Goal: Transaction & Acquisition: Purchase product/service

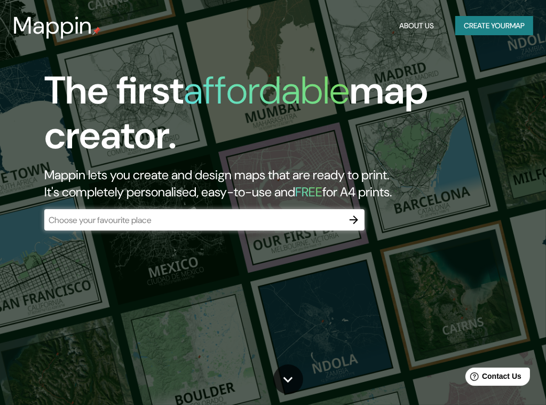
click at [350, 218] on icon "button" at bounding box center [353, 219] width 13 height 13
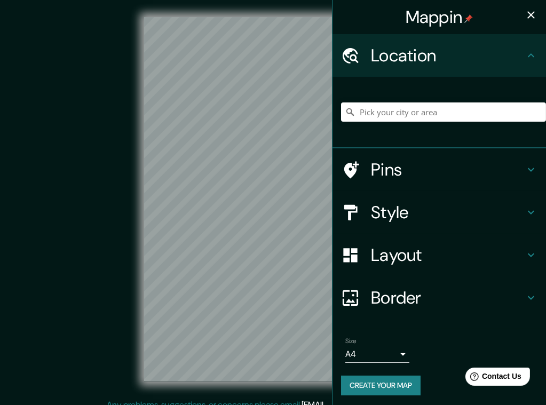
click at [517, 49] on div "Location" at bounding box center [438, 55] width 213 height 43
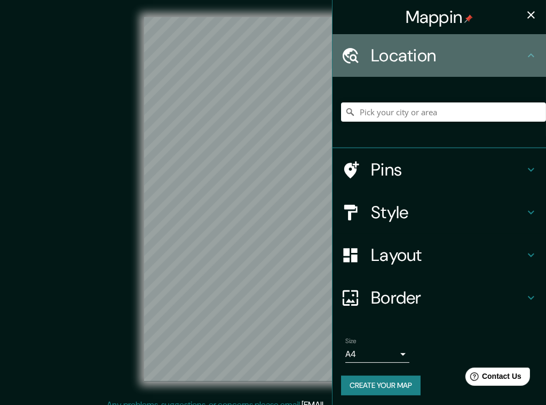
click at [388, 59] on h4 "Location" at bounding box center [448, 55] width 154 height 21
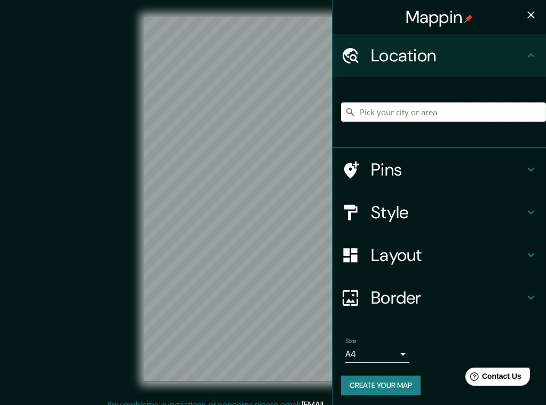
click at [451, 111] on input "Pick your city or area" at bounding box center [443, 111] width 205 height 19
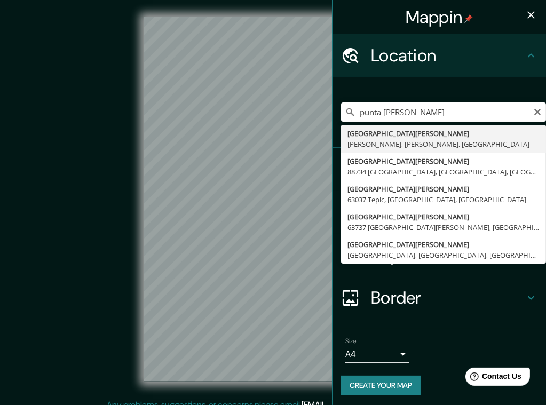
type input "Punta de Mata, Ezequiel Zamora, Monagas, Venezuela"
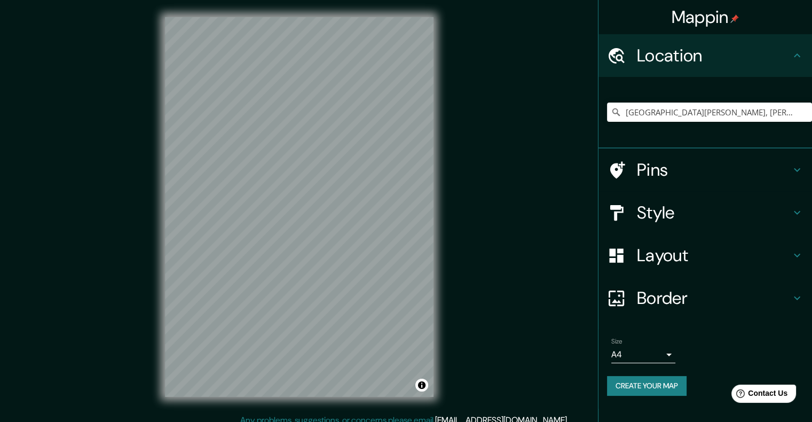
click at [553, 205] on h4 "Style" at bounding box center [714, 212] width 154 height 21
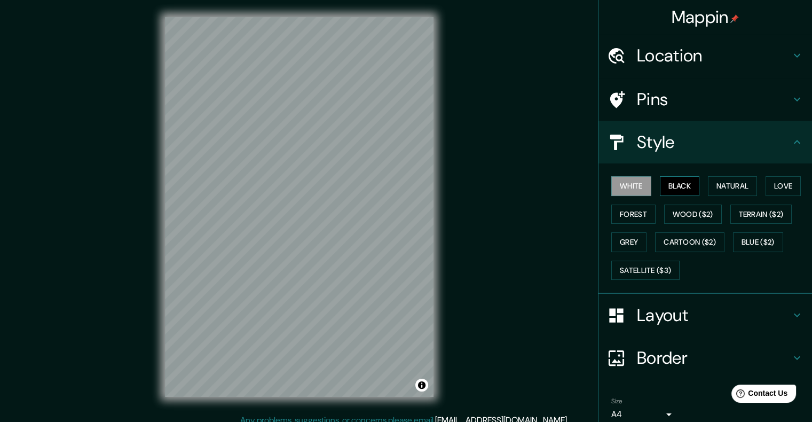
click at [553, 189] on button "Black" at bounding box center [680, 186] width 40 height 20
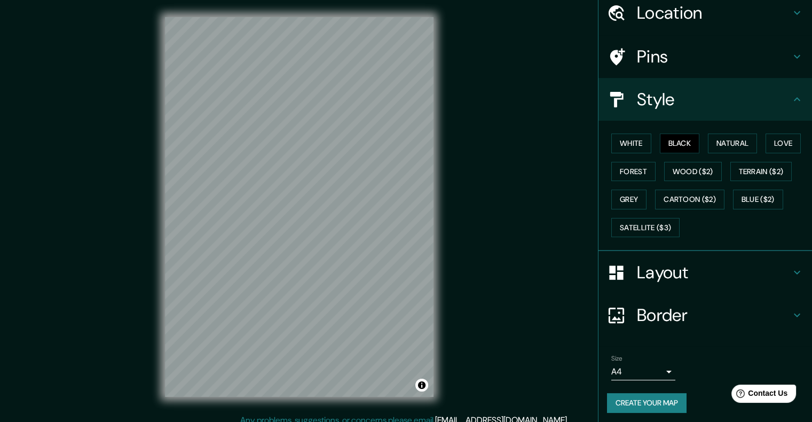
scroll to position [44, 0]
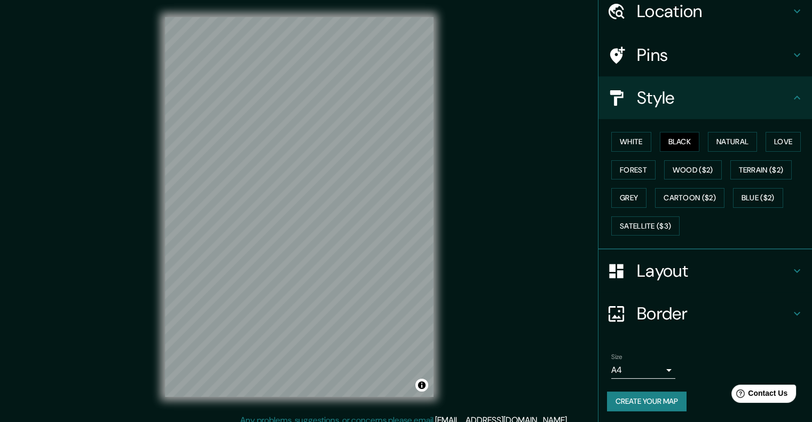
click at [553, 58] on h4 "Pins" at bounding box center [714, 54] width 154 height 21
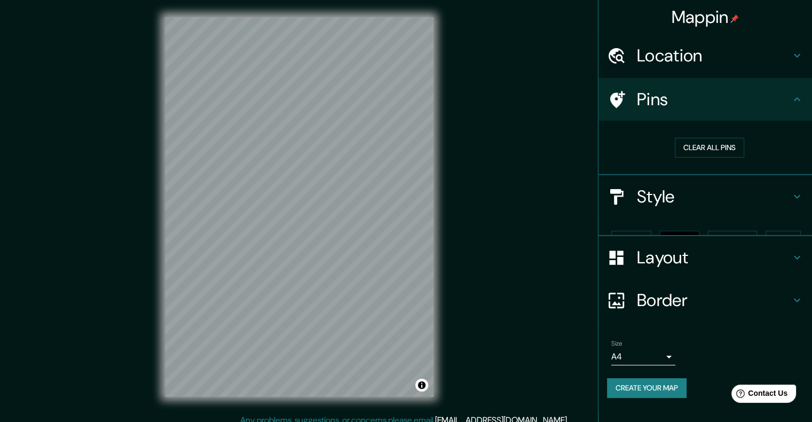
scroll to position [0, 0]
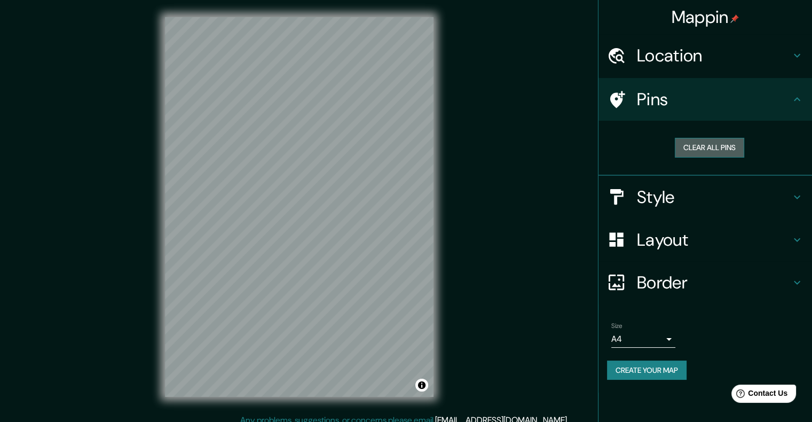
click at [553, 151] on button "Clear all pins" at bounding box center [709, 148] width 69 height 20
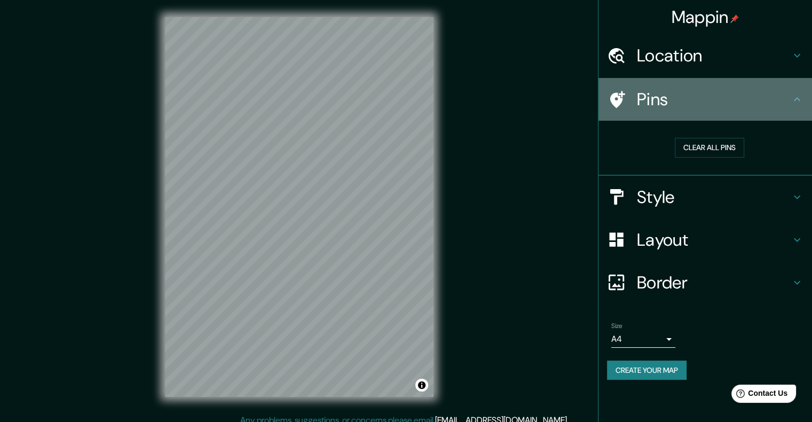
click at [553, 98] on div at bounding box center [622, 99] width 30 height 19
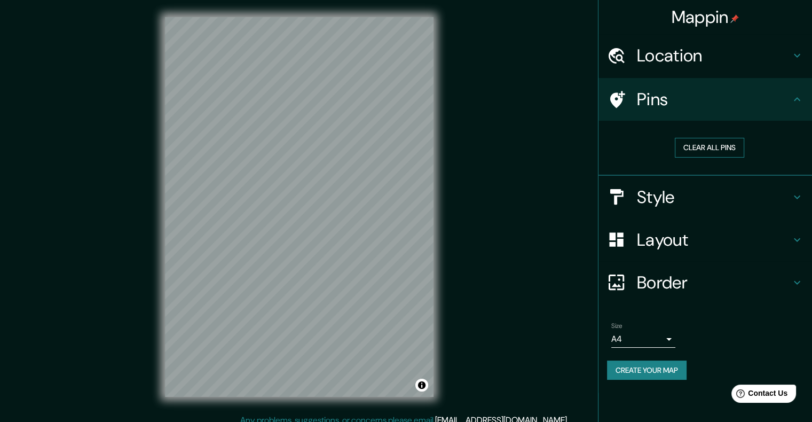
click at [553, 148] on button "Clear all pins" at bounding box center [709, 148] width 69 height 20
click at [329, 191] on div at bounding box center [328, 187] width 9 height 9
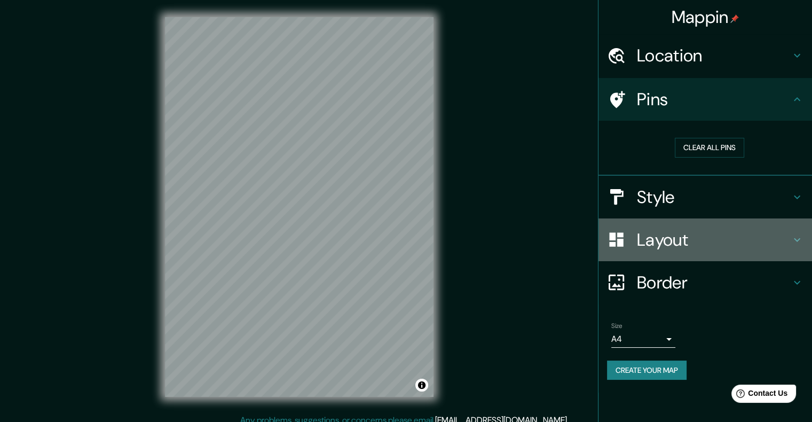
click at [553, 241] on h4 "Layout" at bounding box center [714, 239] width 154 height 21
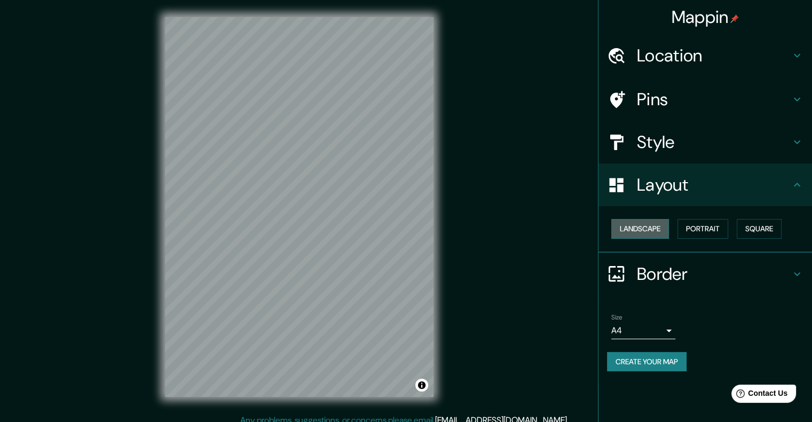
click at [553, 233] on button "Landscape" at bounding box center [640, 229] width 58 height 20
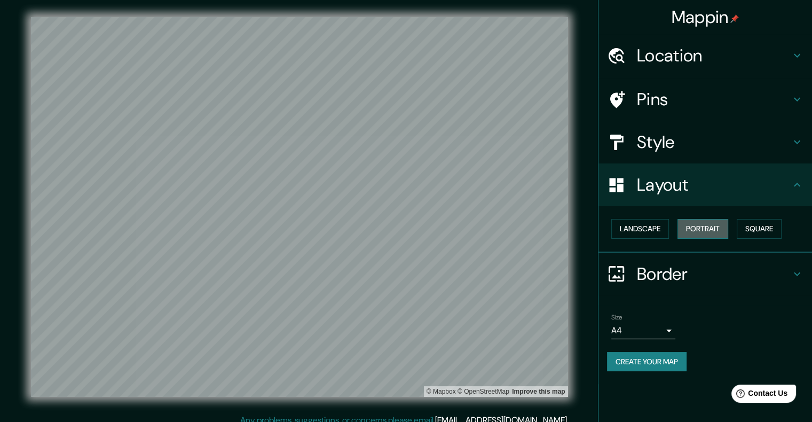
click at [553, 232] on button "Portrait" at bounding box center [702, 229] width 51 height 20
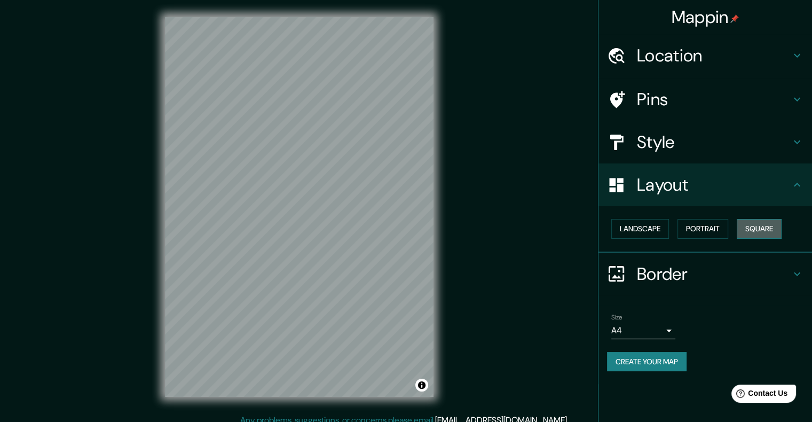
click at [553, 234] on button "Square" at bounding box center [758, 229] width 45 height 20
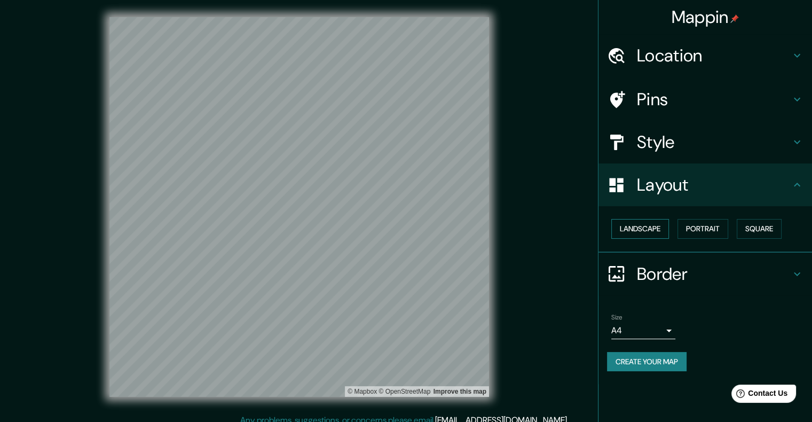
click at [553, 229] on button "Landscape" at bounding box center [640, 229] width 58 height 20
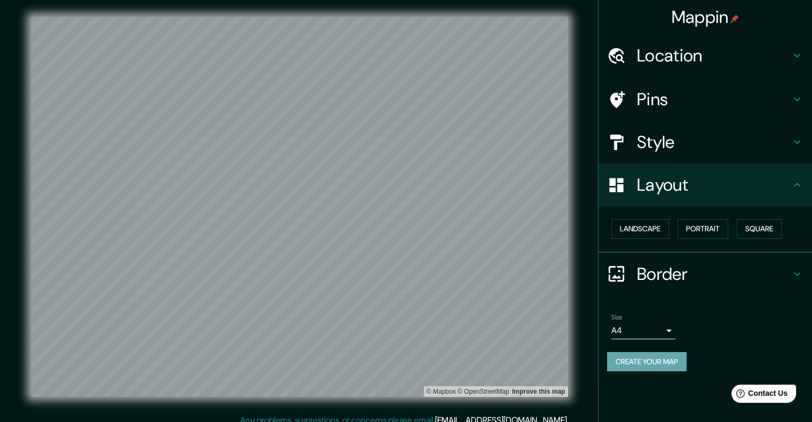
click at [553, 362] on button "Create your map" at bounding box center [647, 362] width 80 height 20
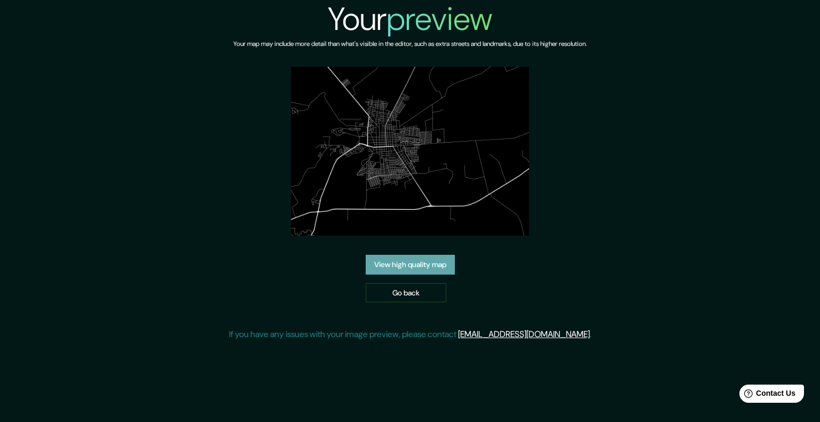
click at [421, 262] on link "View high quality map" at bounding box center [410, 265] width 89 height 20
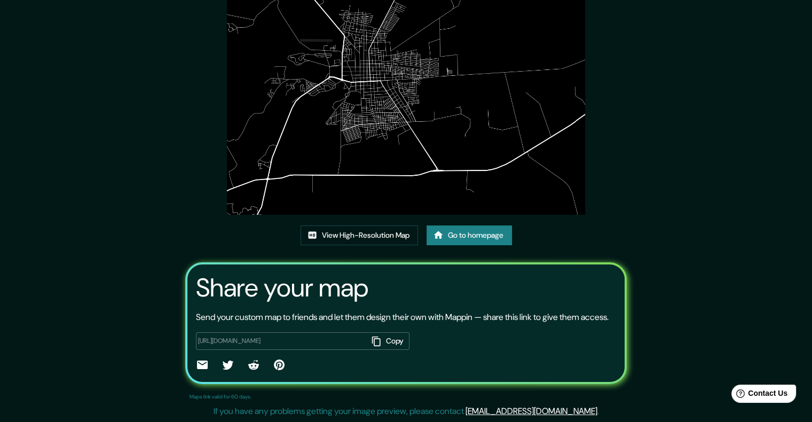
scroll to position [98, 0]
click at [348, 225] on link "View High-Resolution Map" at bounding box center [358, 235] width 117 height 20
click at [391, 340] on button "Copy" at bounding box center [389, 341] width 42 height 18
click at [339, 335] on div "https://app.mappin.pro/map/1a22ed6264173f5e103229f9badbb98059f77c99?utm_source=…" at bounding box center [302, 341] width 213 height 18
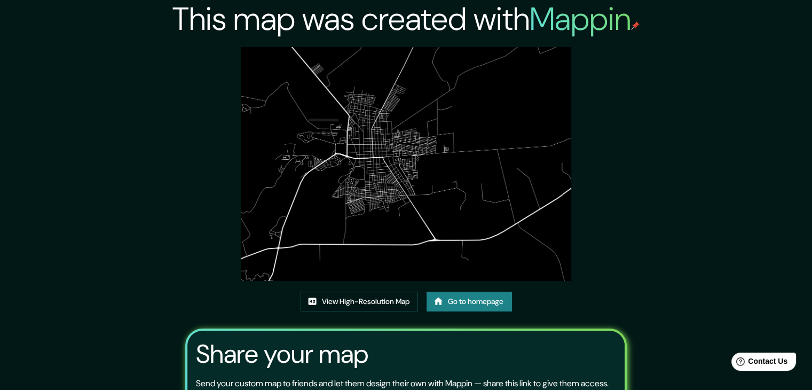
drag, startPoint x: 397, startPoint y: 88, endPoint x: 747, endPoint y: 120, distance: 351.6
click at [747, 120] on div "This map was created with Mappin View High-Resolution Map Go to homepage Share …" at bounding box center [406, 244] width 812 height 488
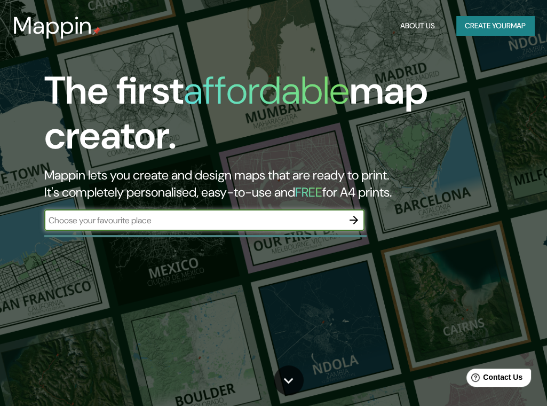
click at [346, 221] on button "button" at bounding box center [353, 219] width 21 height 21
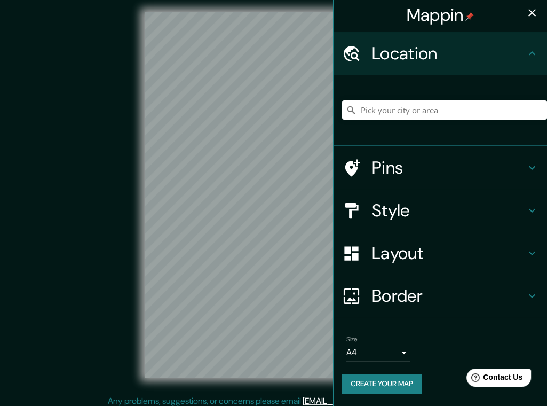
scroll to position [11, 0]
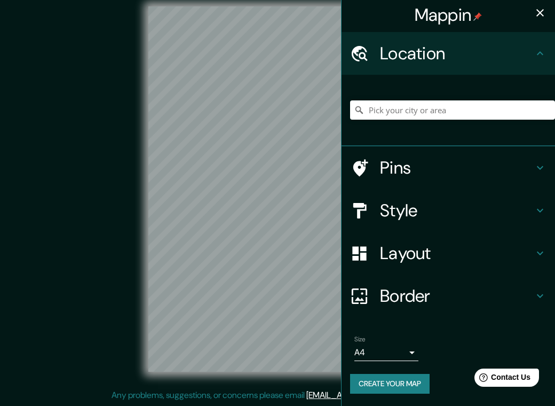
click at [395, 354] on body "Mappin Location Pins Style Layout Border Choose a border. Hint : you can make l…" at bounding box center [277, 192] width 555 height 406
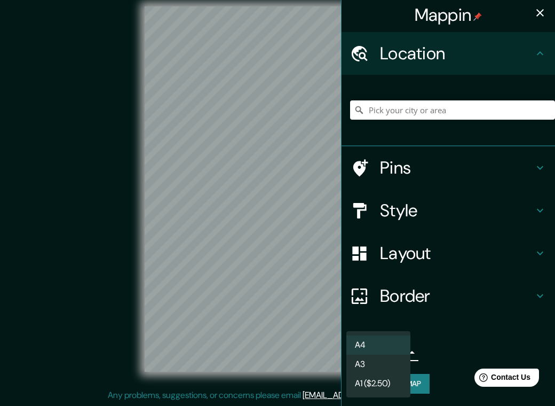
click at [458, 330] on div at bounding box center [277, 203] width 555 height 406
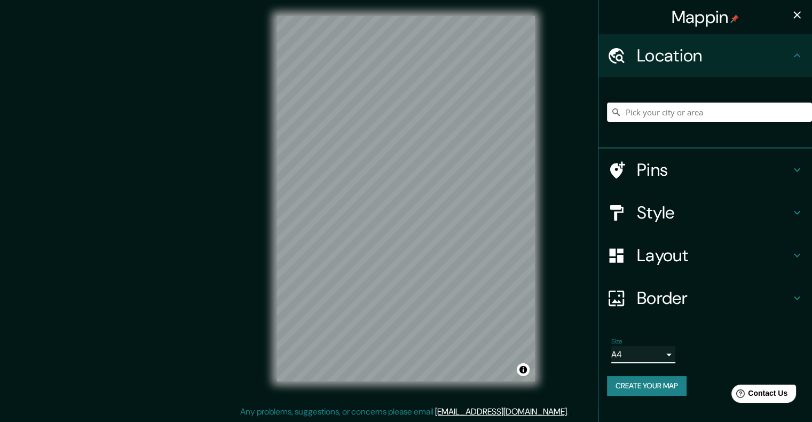
scroll to position [0, 0]
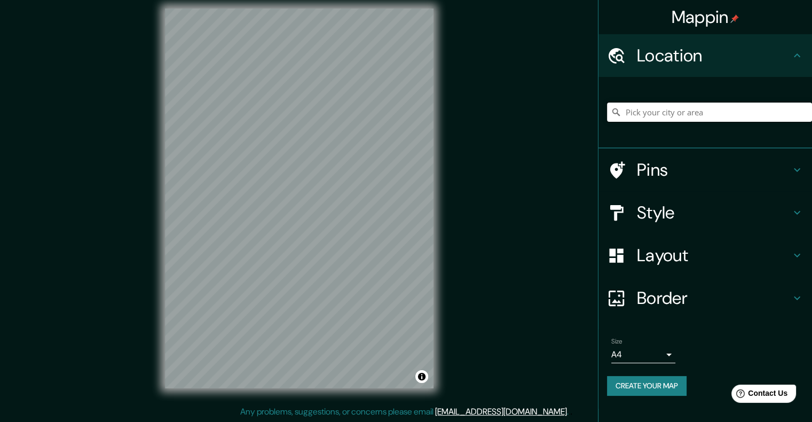
click at [546, 105] on input "Pick your city or area" at bounding box center [709, 111] width 205 height 19
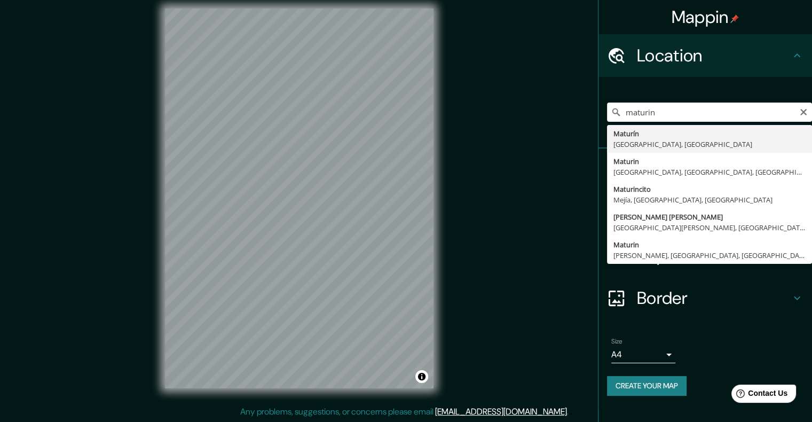
type input "Maturín, Monagas, Venezuela"
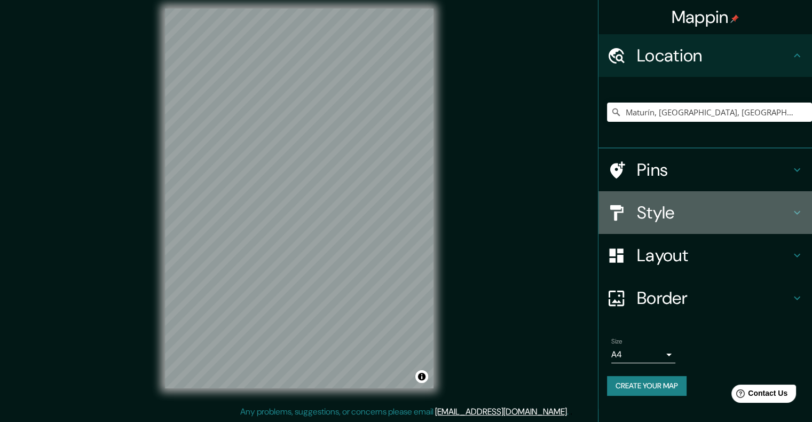
click at [546, 205] on h4 "Style" at bounding box center [714, 212] width 154 height 21
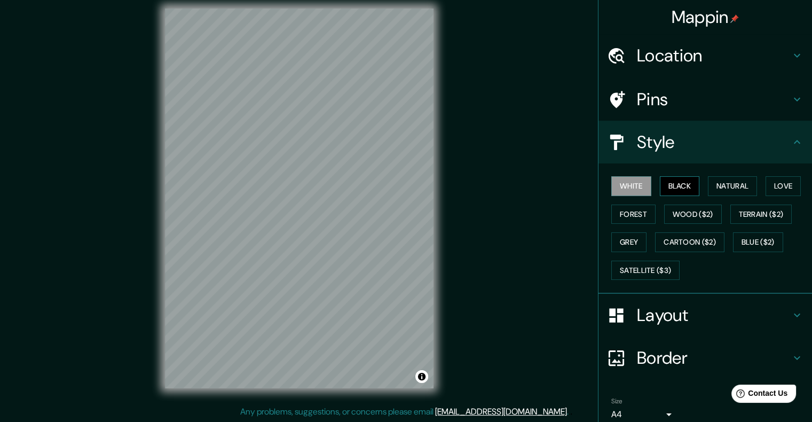
click at [546, 190] on button "Black" at bounding box center [680, 186] width 40 height 20
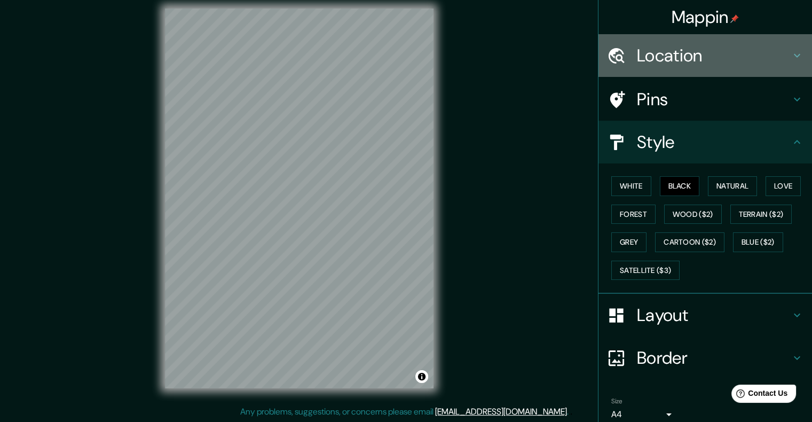
click at [546, 60] on h4 "Location" at bounding box center [714, 55] width 154 height 21
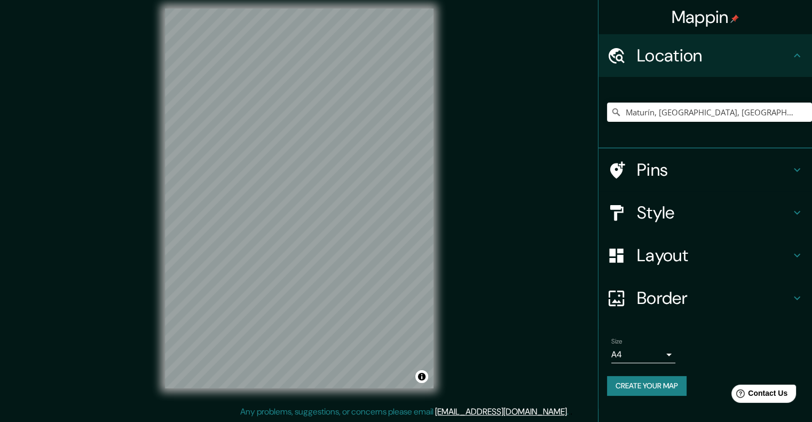
click at [546, 171] on h4 "Pins" at bounding box center [714, 169] width 154 height 21
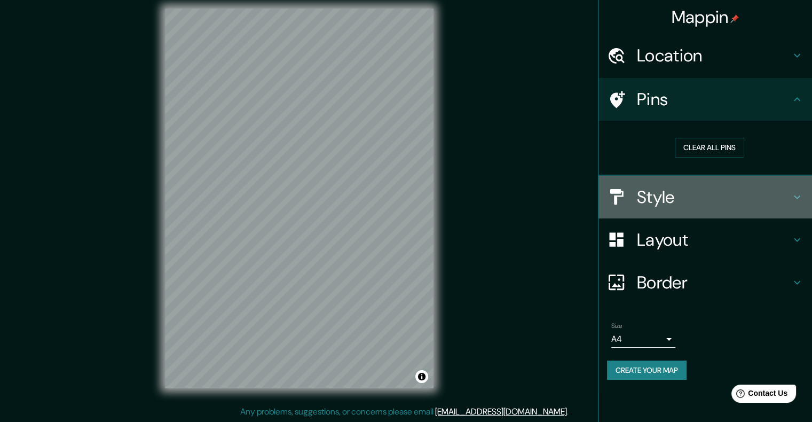
click at [546, 201] on h4 "Style" at bounding box center [714, 196] width 154 height 21
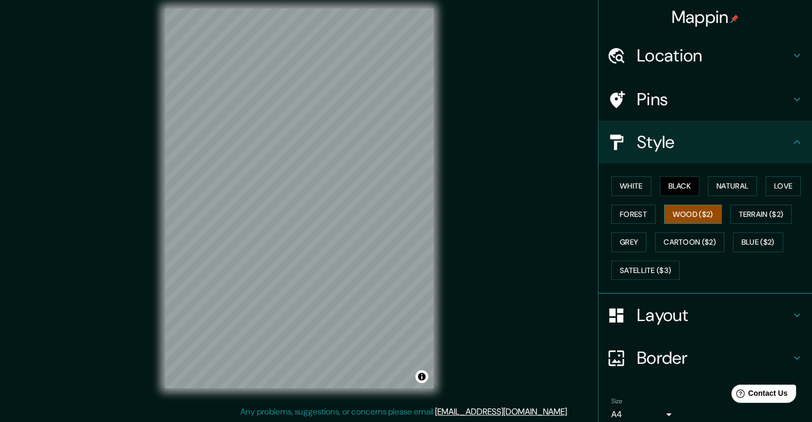
click at [546, 210] on button "Wood ($2)" at bounding box center [693, 214] width 58 height 20
click at [546, 212] on button "Terrain ($2)" at bounding box center [761, 214] width 62 height 20
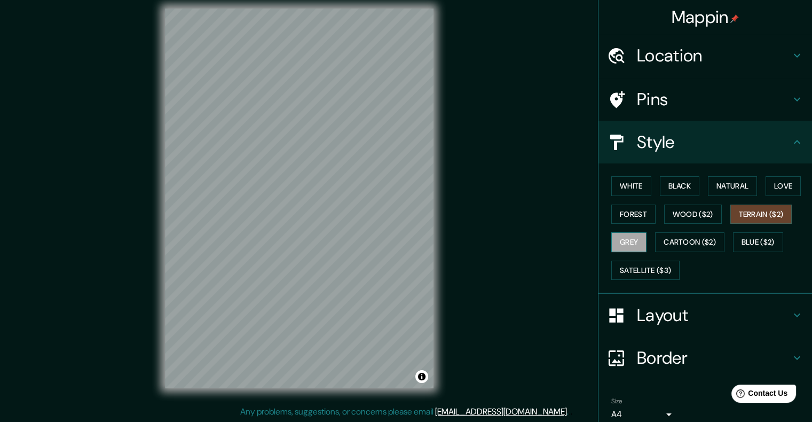
click at [546, 240] on button "Grey" at bounding box center [628, 242] width 35 height 20
click at [546, 241] on button "Cartoon ($2)" at bounding box center [689, 242] width 69 height 20
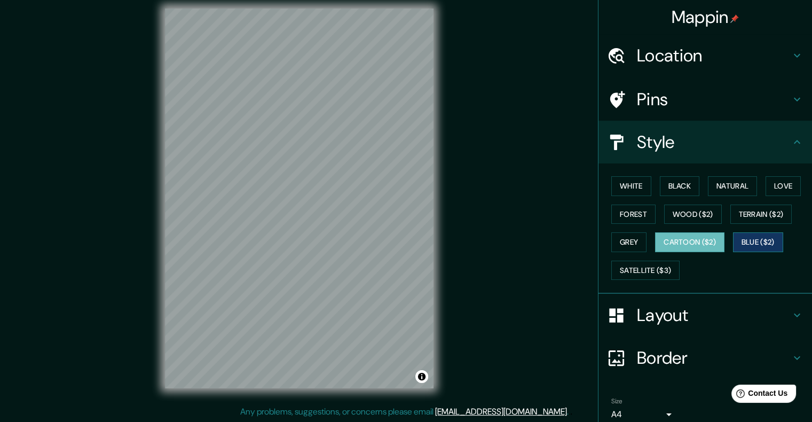
click at [546, 243] on button "Blue ($2)" at bounding box center [758, 242] width 50 height 20
click at [546, 273] on button "Satellite ($3)" at bounding box center [645, 270] width 68 height 20
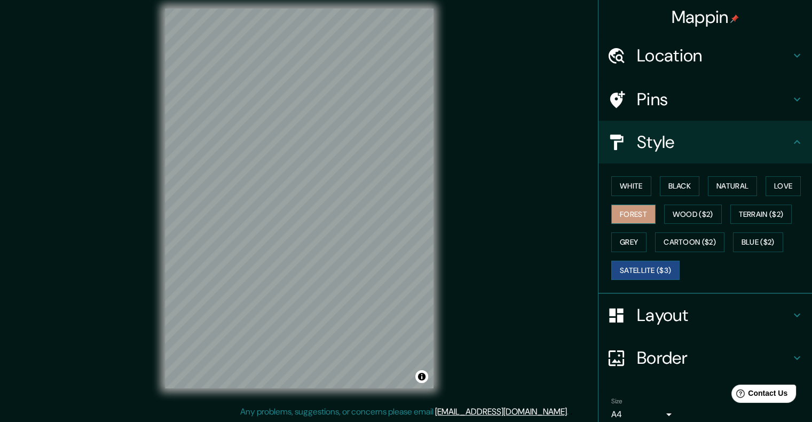
click at [546, 214] on button "Forest" at bounding box center [633, 214] width 44 height 20
click at [546, 188] on button "Black" at bounding box center [680, 186] width 40 height 20
drag, startPoint x: 630, startPoint y: 202, endPoint x: 636, endPoint y: 202, distance: 6.4
click at [546, 202] on div "White Black Natural Love Forest Wood ($2) Terrain ($2) Grey Cartoon ($2) Blue (…" at bounding box center [709, 228] width 205 height 112
click at [546, 210] on button "Forest" at bounding box center [633, 214] width 44 height 20
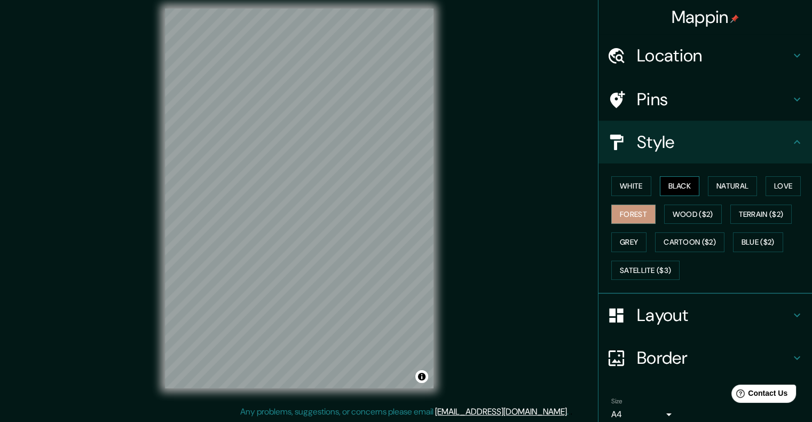
click at [546, 179] on button "Black" at bounding box center [680, 186] width 40 height 20
click at [546, 306] on h4 "Layout" at bounding box center [714, 314] width 154 height 21
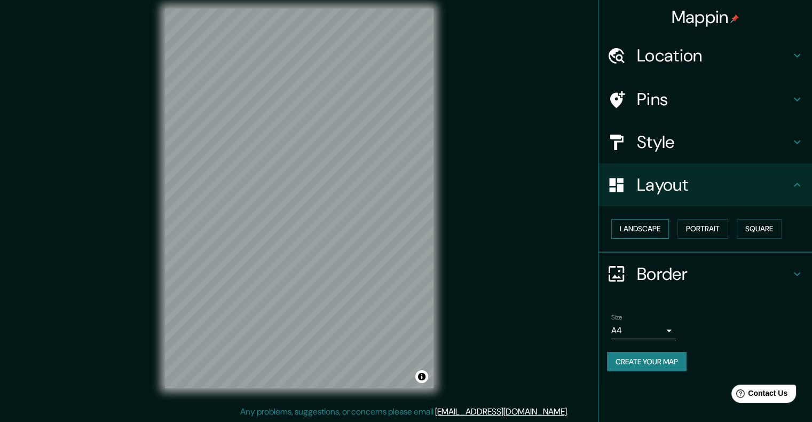
click at [546, 229] on button "Landscape" at bounding box center [640, 229] width 58 height 20
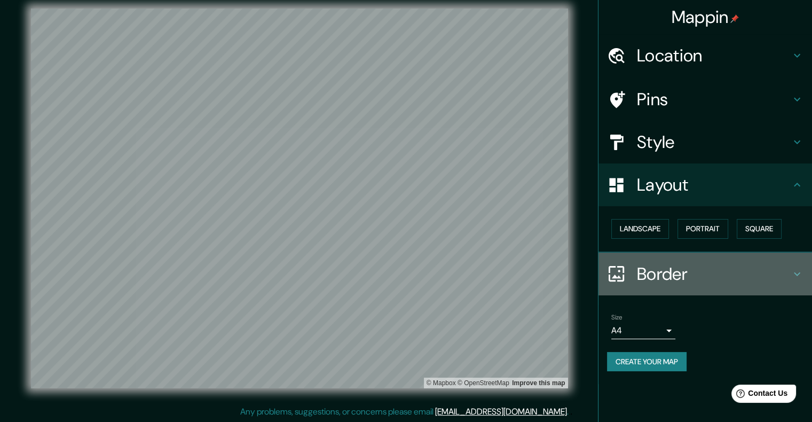
click at [546, 266] on h4 "Border" at bounding box center [714, 273] width 154 height 21
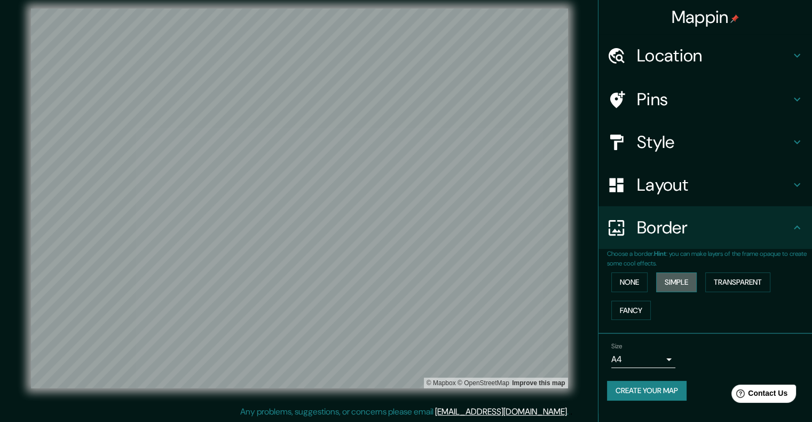
click at [546, 280] on button "Simple" at bounding box center [676, 282] width 41 height 20
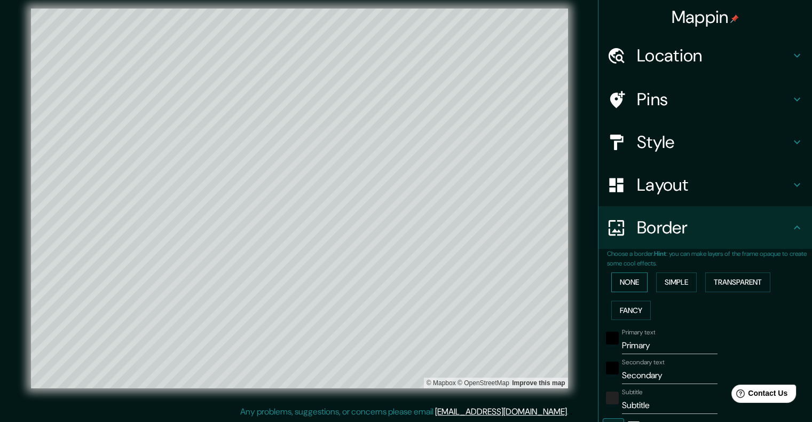
click at [546, 279] on button "None" at bounding box center [629, 282] width 36 height 20
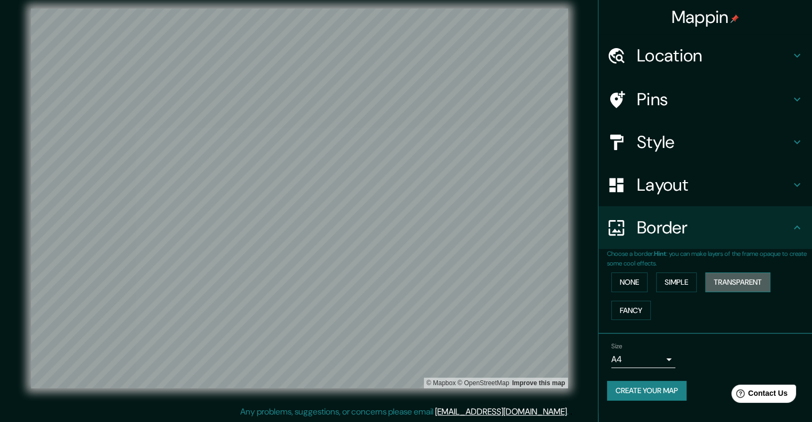
click at [546, 280] on button "Transparent" at bounding box center [737, 282] width 65 height 20
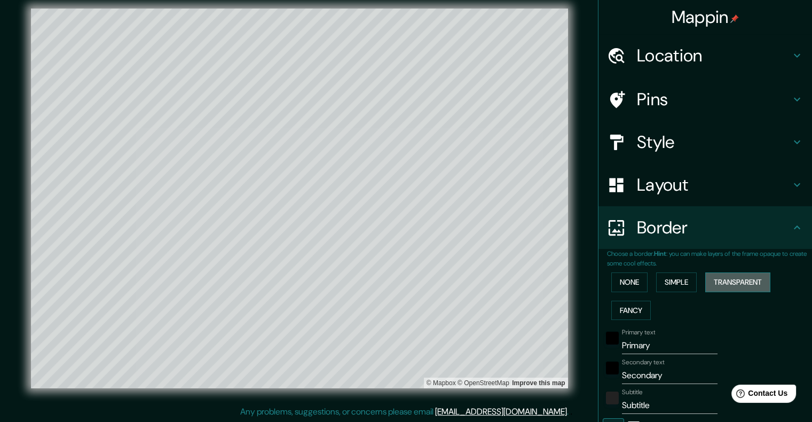
click at [546, 281] on button "Transparent" at bounding box center [737, 282] width 65 height 20
type input "483"
type input "80"
drag, startPoint x: 628, startPoint y: 307, endPoint x: 634, endPoint y: 306, distance: 6.1
click at [546, 307] on button "Fancy" at bounding box center [630, 310] width 39 height 20
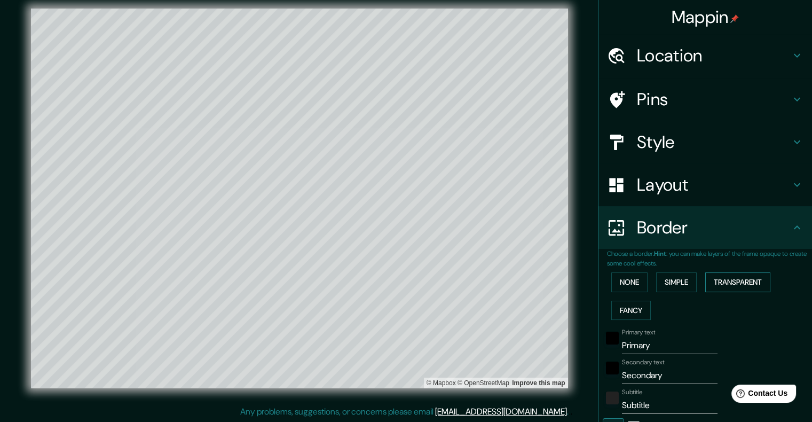
click at [546, 279] on button "Transparent" at bounding box center [737, 282] width 65 height 20
drag, startPoint x: 650, startPoint y: 345, endPoint x: 590, endPoint y: 349, distance: 59.9
click at [546, 345] on div "Primary text Primary" at bounding box center [690, 341] width 175 height 26
type input "m"
type input "483"
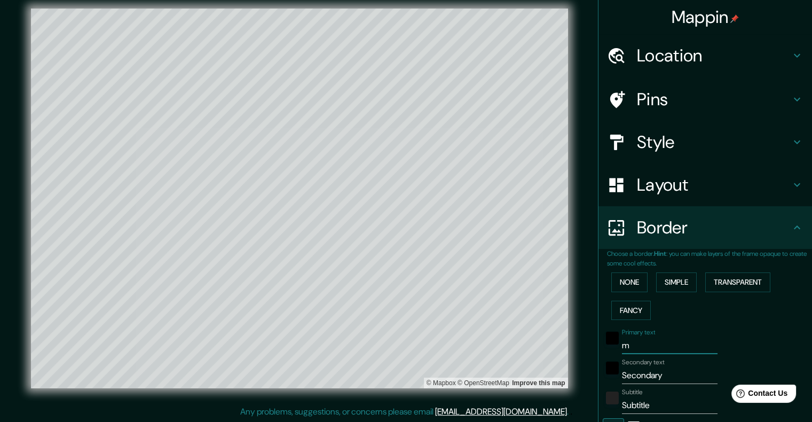
type input "80"
type input "mu"
type input "483"
type input "80"
type input "mul"
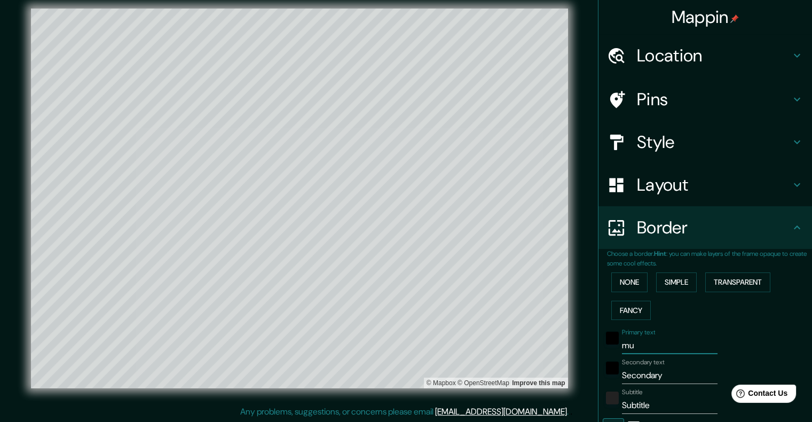
type input "483"
type input "80"
type input "mult"
type input "483"
type input "80"
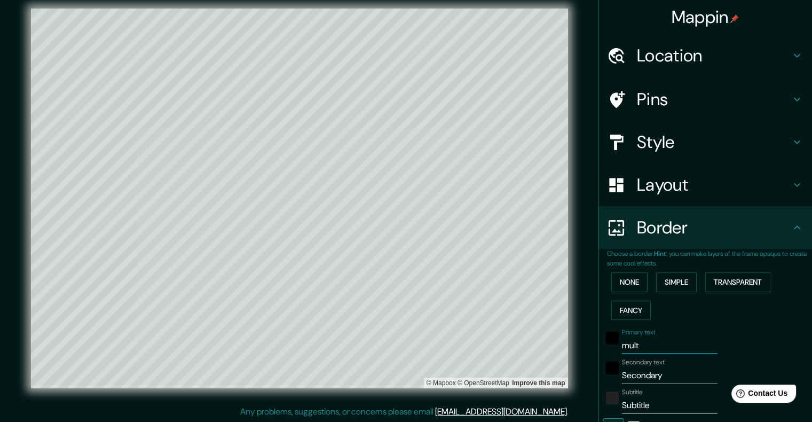
type input "multi"
type input "483"
type input "80"
type input "multica"
type input "483"
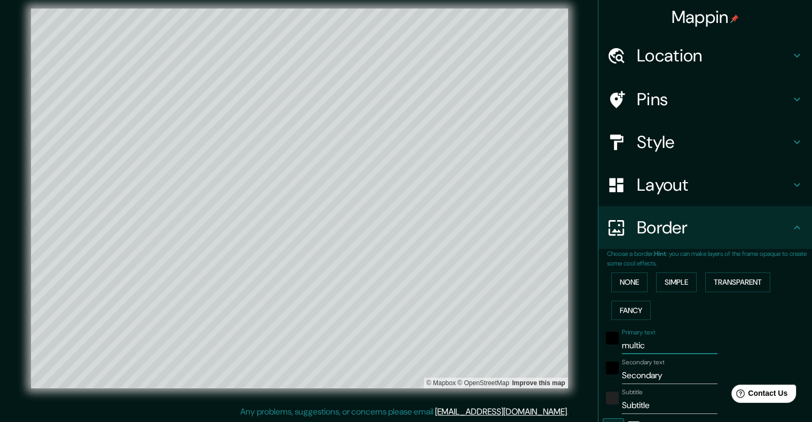
type input "80"
type input "multican"
type input "483"
type input "80"
type input "multicana"
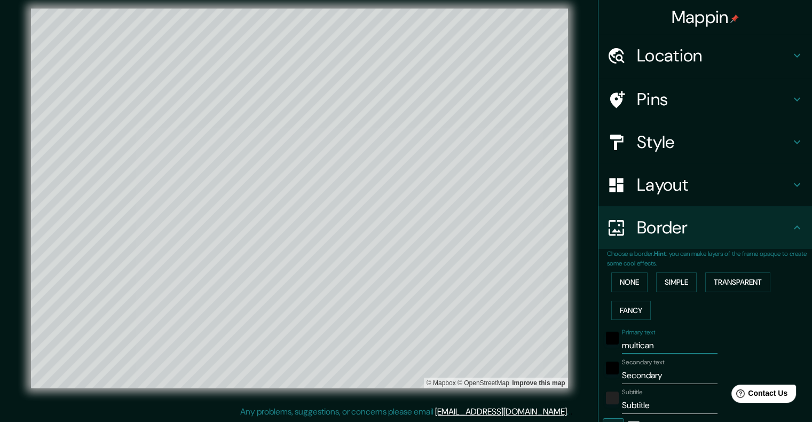
type input "483"
type input "80"
type input "multicanal"
type input "483"
type input "80"
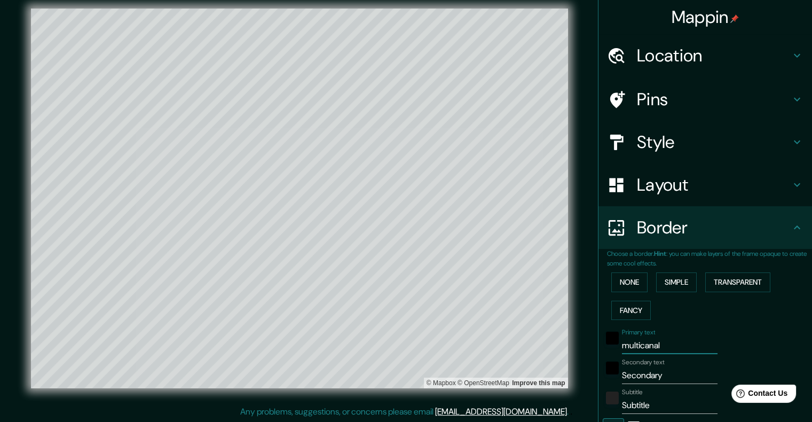
type input "multicanal"
type input "483"
type input "80"
type input "multicanal"
drag, startPoint x: 655, startPoint y: 377, endPoint x: 621, endPoint y: 381, distance: 34.4
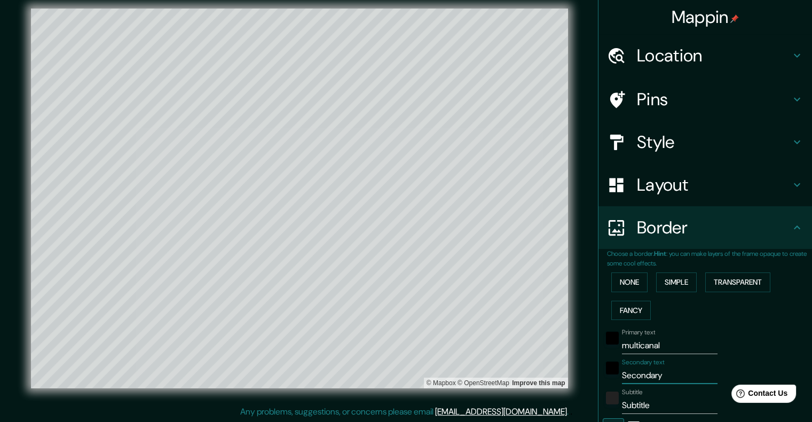
click at [546, 381] on input "Secondary" at bounding box center [670, 375] width 96 height 17
type input "S"
type input "483"
type input "80"
type input "Se"
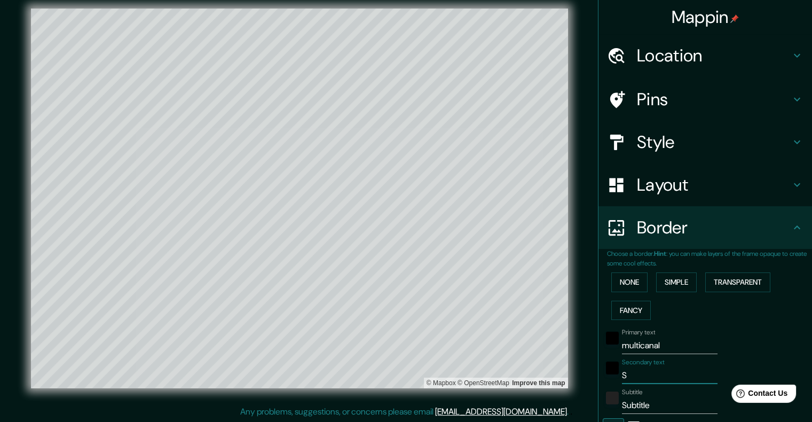
type input "483"
type input "80"
type input "Seña"
type input "483"
type input "80"
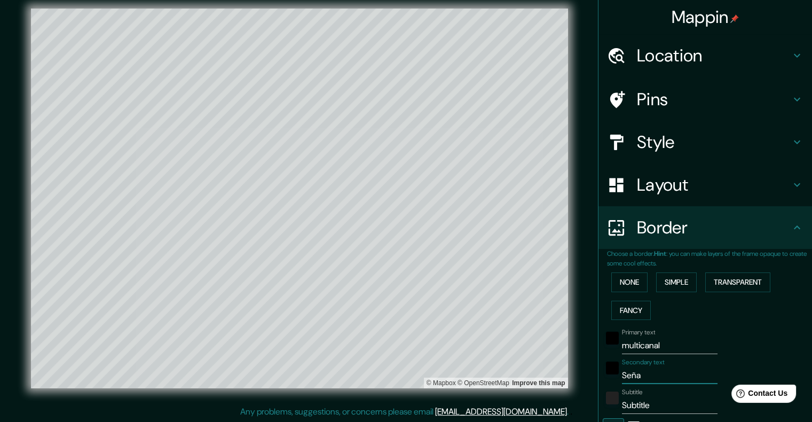
type input "Señal"
type input "483"
type input "80"
type input "Señal"
type input "483"
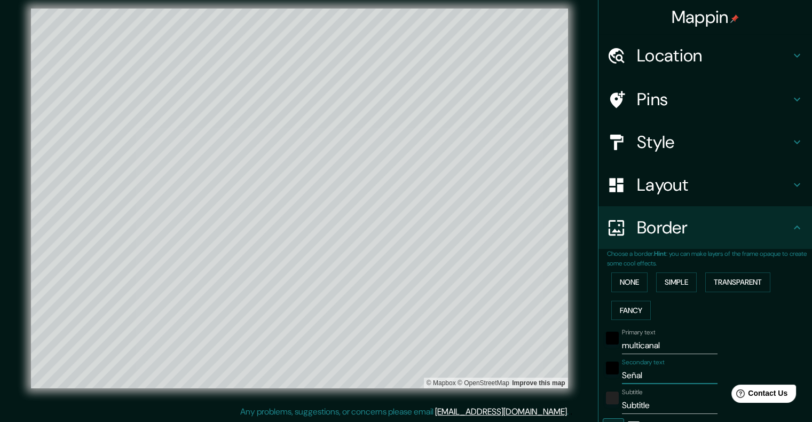
type input "80"
type input "Señal d"
type input "483"
type input "80"
type input "Señal di"
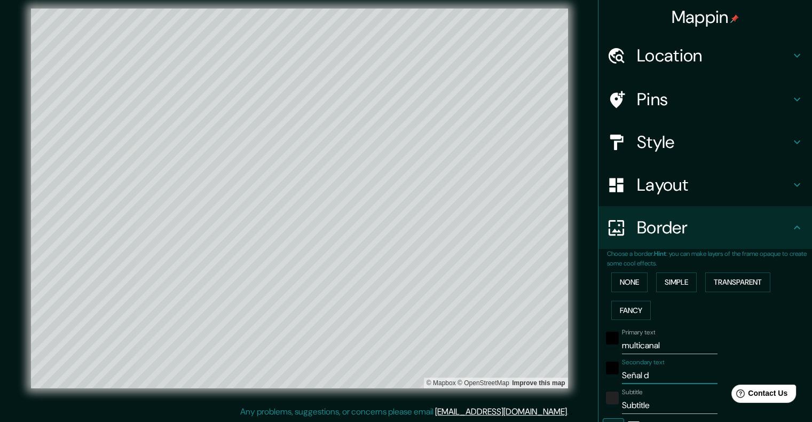
type input "483"
type input "80"
type input "Señal dig"
type input "483"
type input "80"
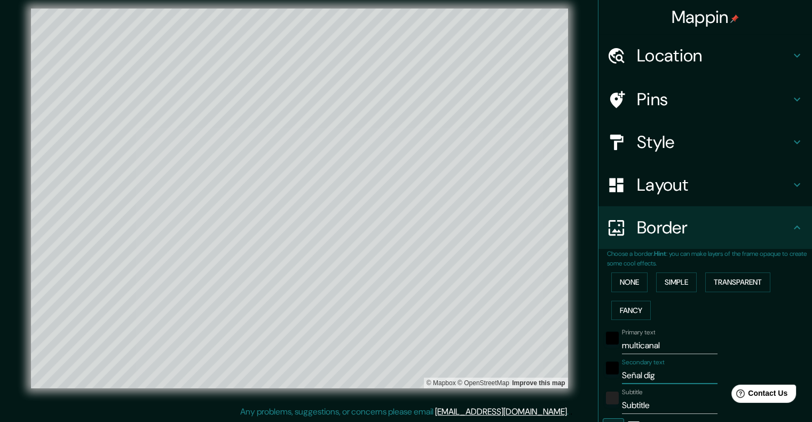
type input "Señal digi"
type input "483"
type input "80"
type input "Señal digita"
type input "483"
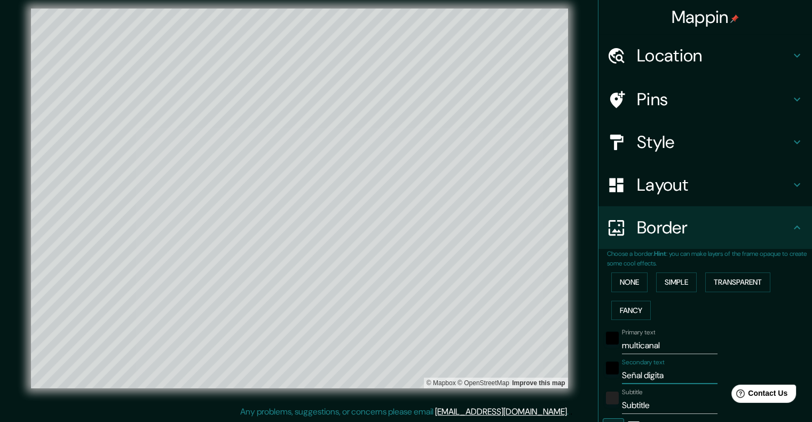
type input "80"
type input "Señal digital"
type input "483"
type input "80"
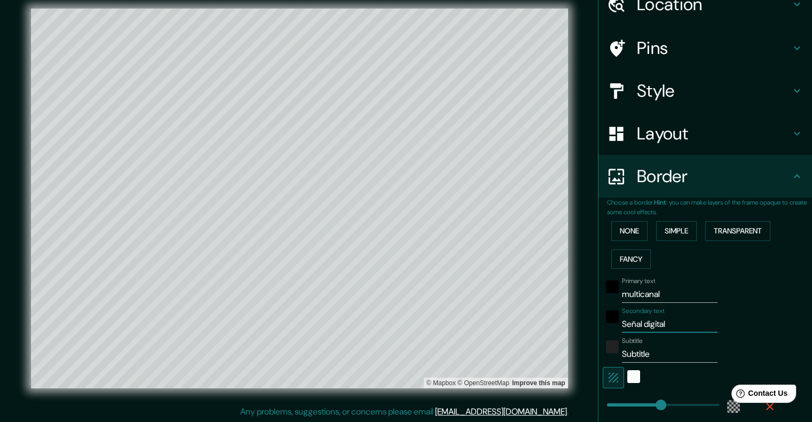
scroll to position [53, 0]
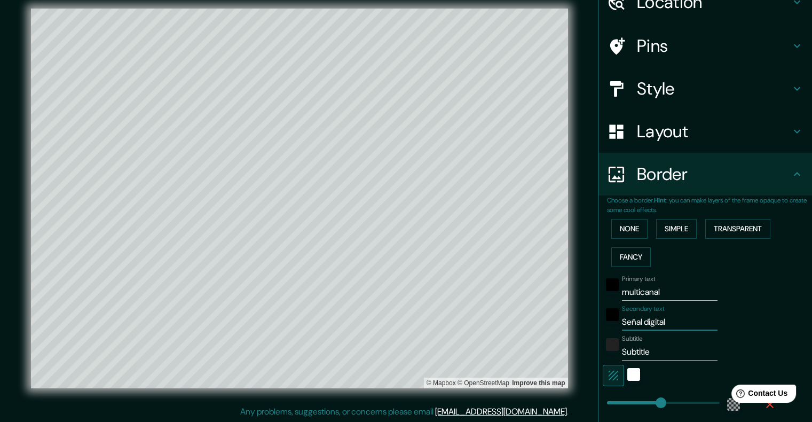
type input "Señal digital"
drag, startPoint x: 626, startPoint y: 353, endPoint x: 593, endPoint y: 352, distance: 32.6
click at [546, 352] on div "Choose a border. Hint : you can make layers of the frame opaque to create some …" at bounding box center [704, 335] width 213 height 280
type input "f"
type input "483"
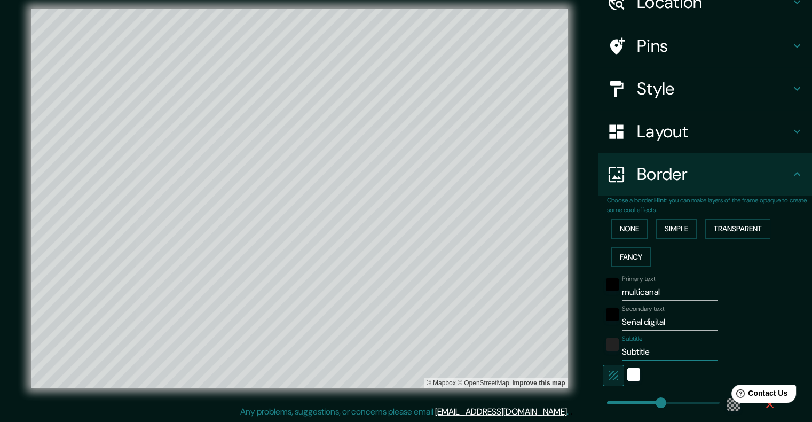
type input "80"
type input "fi"
type input "483"
type input "80"
type input "fib"
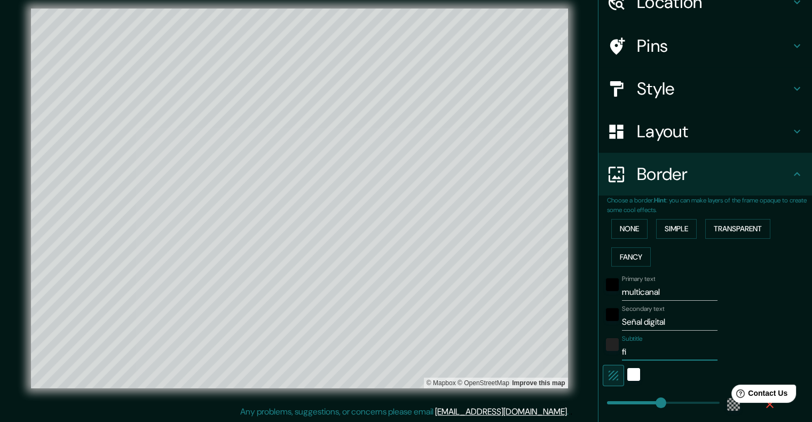
type input "483"
type input "80"
type input "fibt"
type input "483"
type input "80"
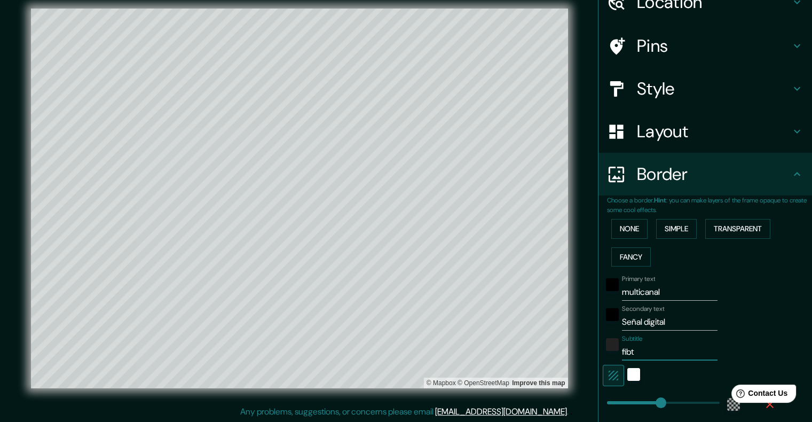
type input "fib"
type input "483"
type input "80"
type input "fibr"
type input "483"
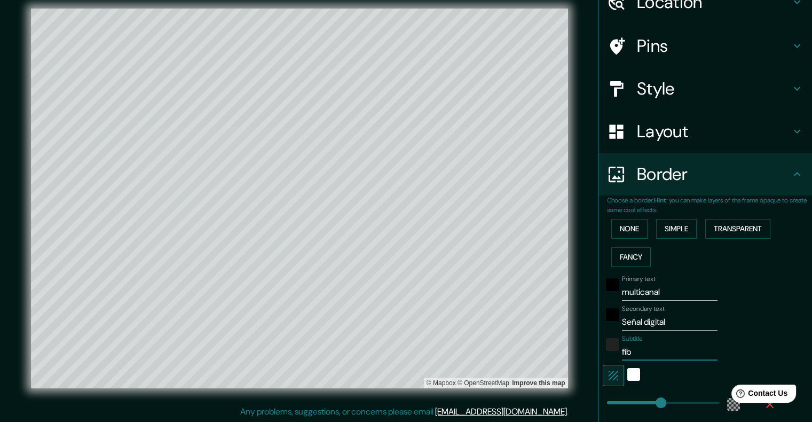
type input "80"
type input "fibre"
type input "483"
type input "80"
type input "fibra"
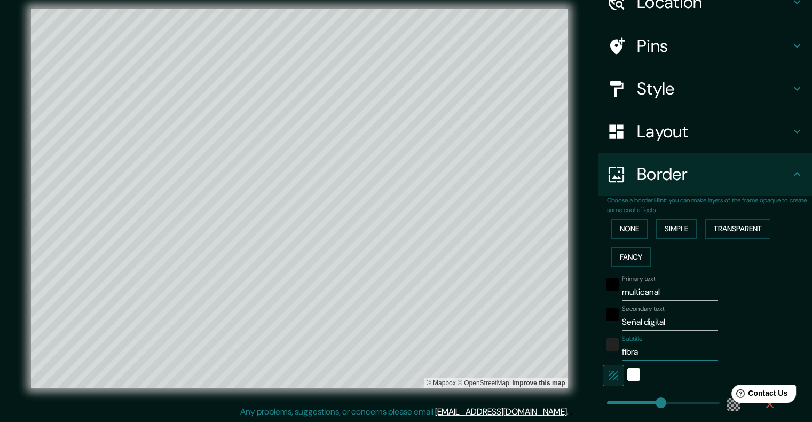
type input "483"
type input "80"
type input "fibra"
type input "483"
type input "80"
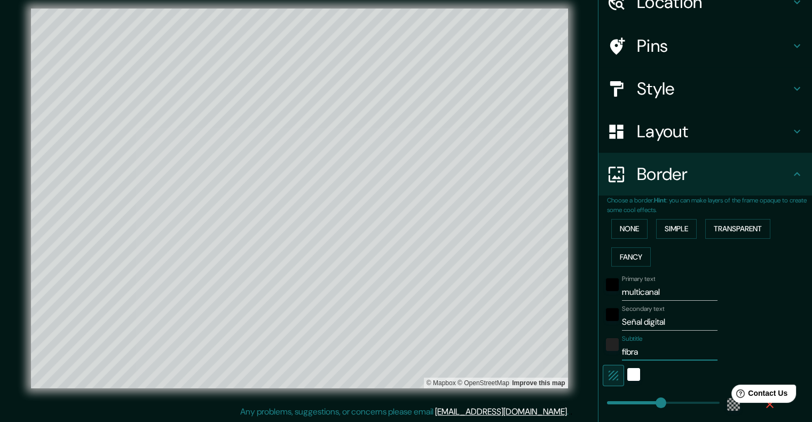
type input "fibra o"
type input "483"
type input "80"
type input "fibra op"
type input "483"
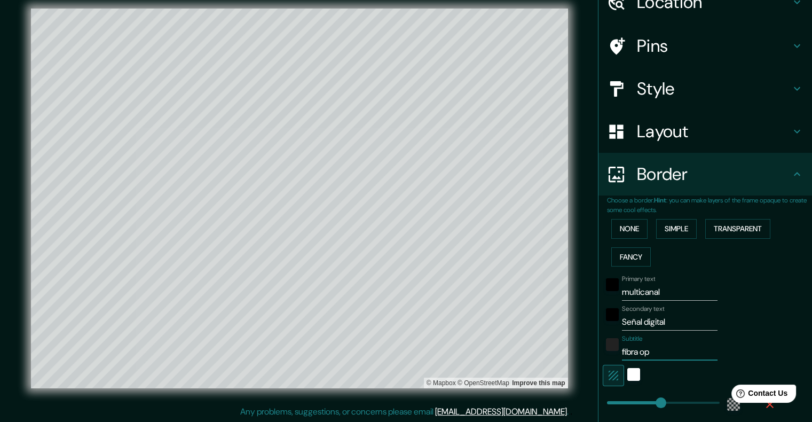
type input "80"
type input "fibra opt"
type input "483"
type input "80"
type input "fibra opti"
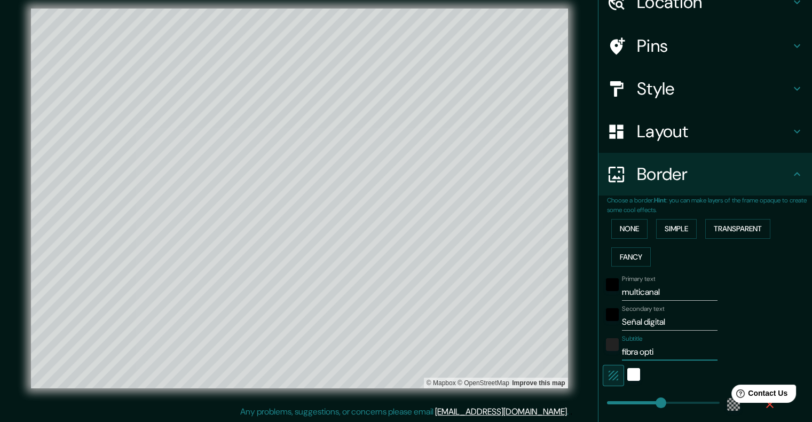
type input "483"
type input "80"
type input "fibra optic"
type input "483"
type input "80"
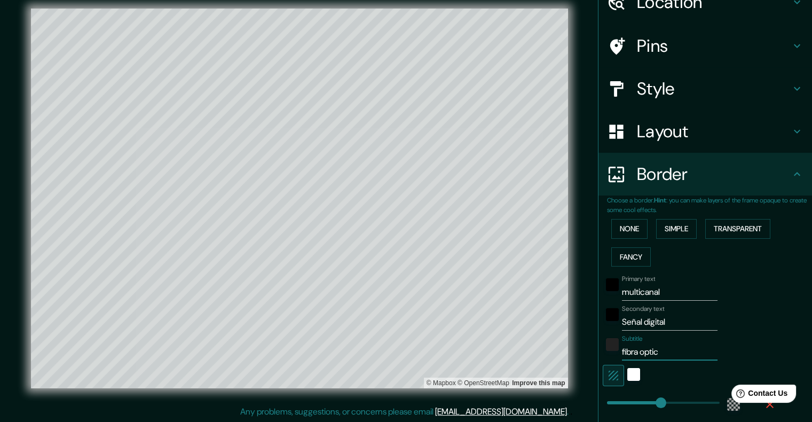
type input "fibra optica"
type input "483"
type input "80"
type input "fibra optica"
click at [447, 272] on div at bounding box center [449, 272] width 9 height 9
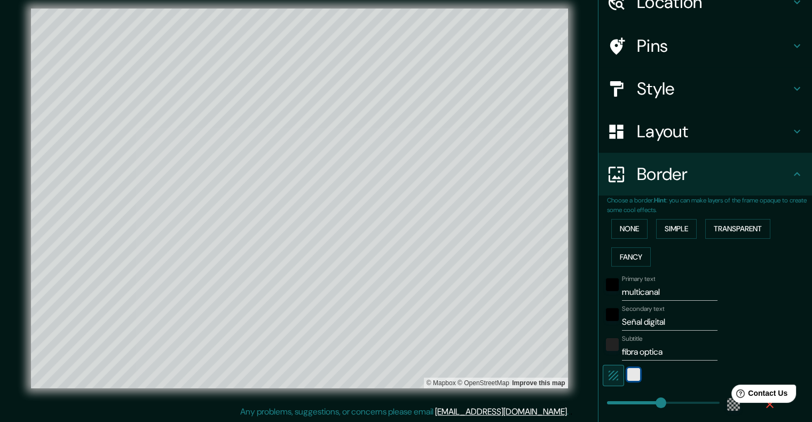
click at [546, 375] on div "white" at bounding box center [633, 374] width 13 height 13
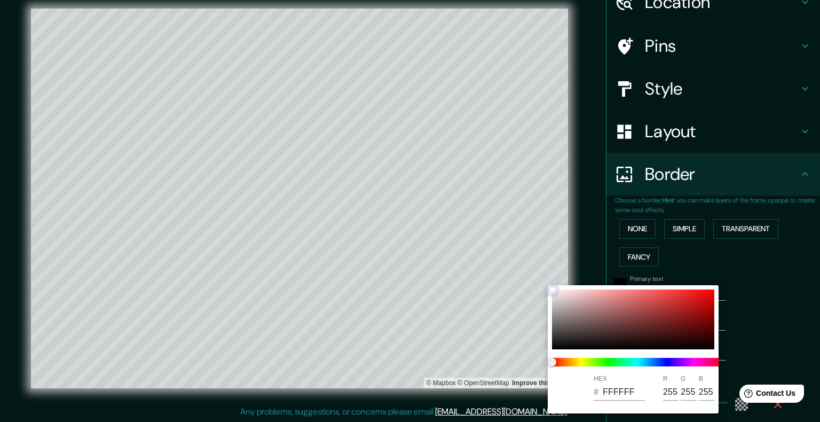
type input "483"
type input "80"
type input "CAAAAA"
type input "202"
type input "170"
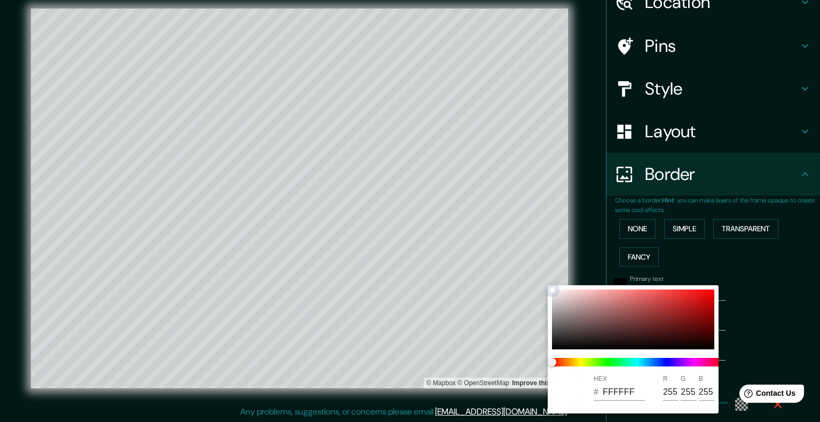
type input "170"
type input "483"
type input "80"
type input "693F3F"
type input "105"
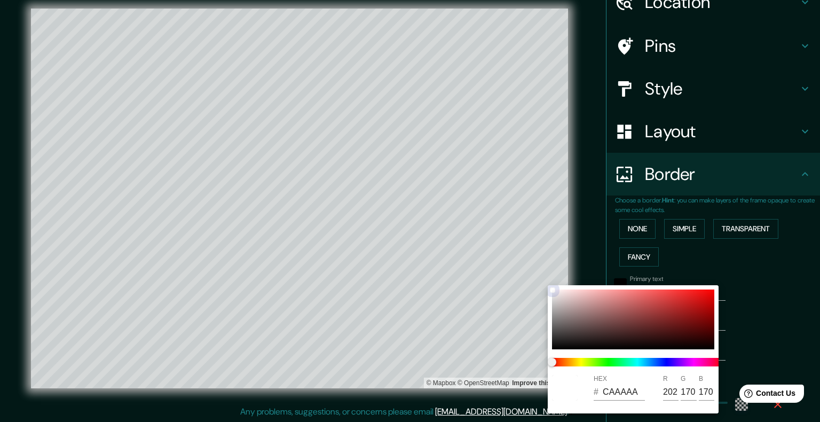
type input "63"
type input "483"
type input "80"
type input "4E2727"
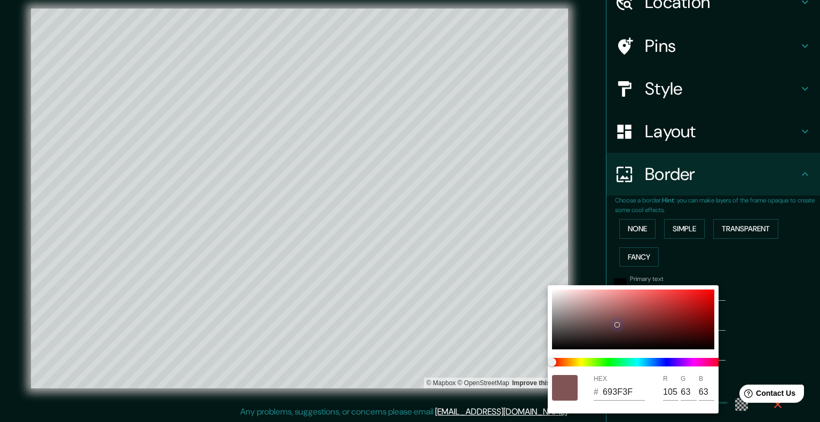
type input "78"
type input "39"
type input "483"
type input "80"
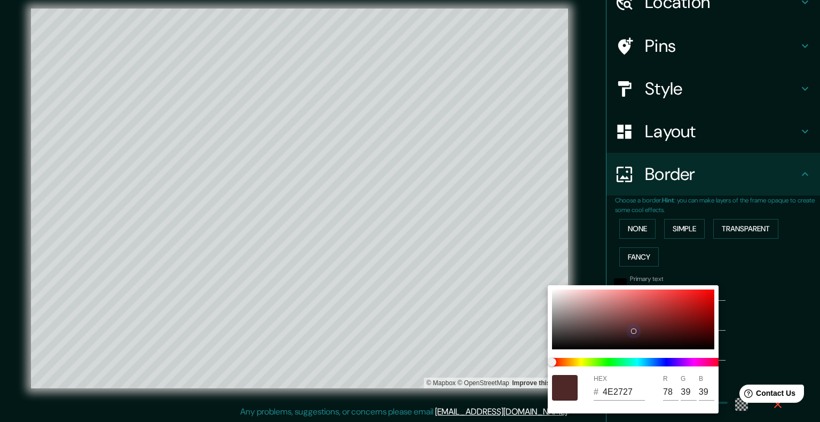
type input "4B2323"
type input "75"
type input "35"
type input "483"
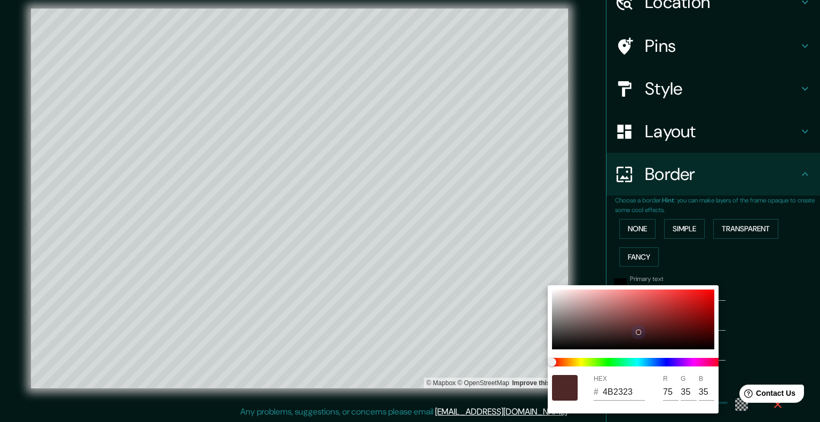
type input "80"
type input "3E1C1C"
type input "62"
type input "28"
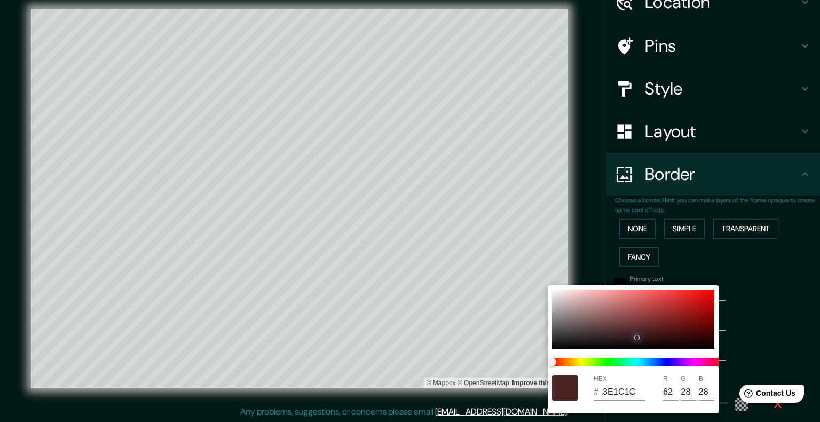
type input "483"
type input "80"
type input "341919"
type input "52"
type input "25"
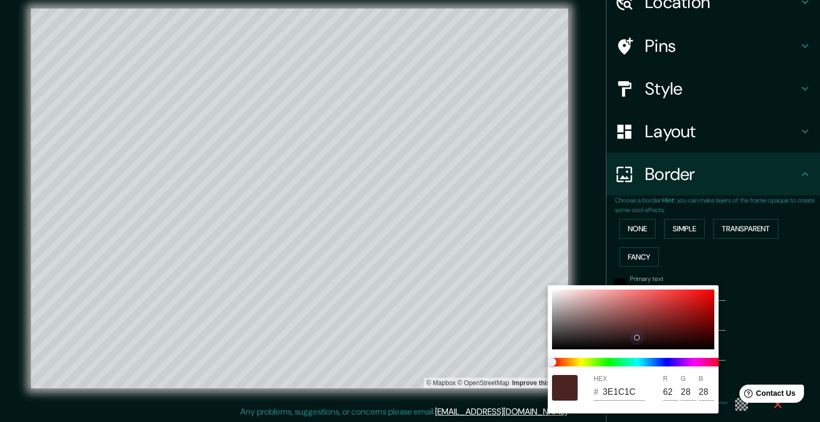
type input "25"
type input "483"
type input "80"
type input "341A1A"
type input "26"
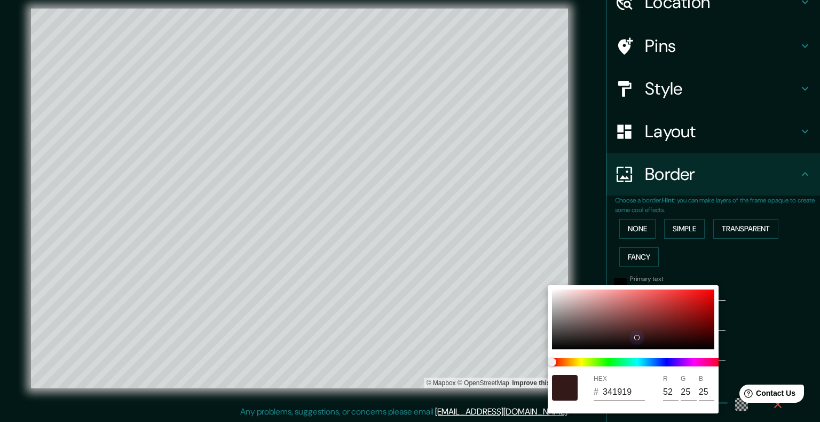
type input "26"
type input "483"
type input "80"
type input "321C1C"
type input "50"
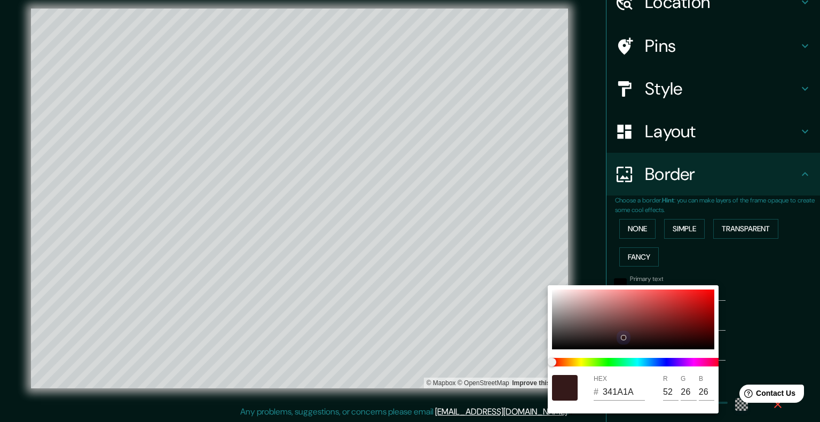
type input "28"
type input "483"
type input "80"
type input "321E1E"
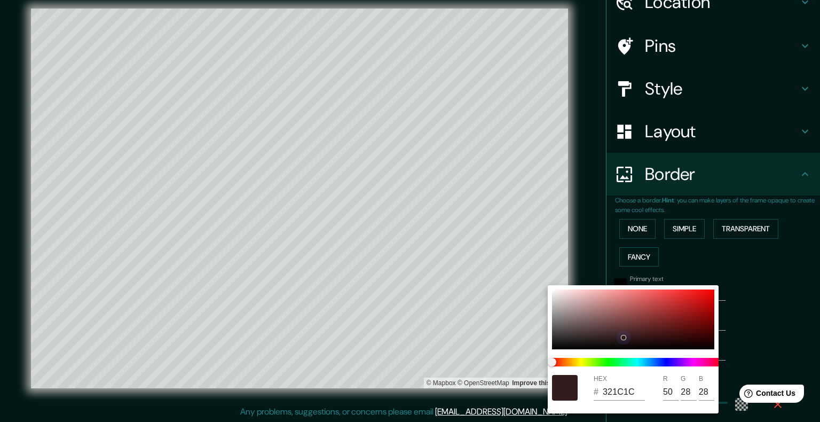
type input "30"
type input "483"
type input "80"
type input "321F1F"
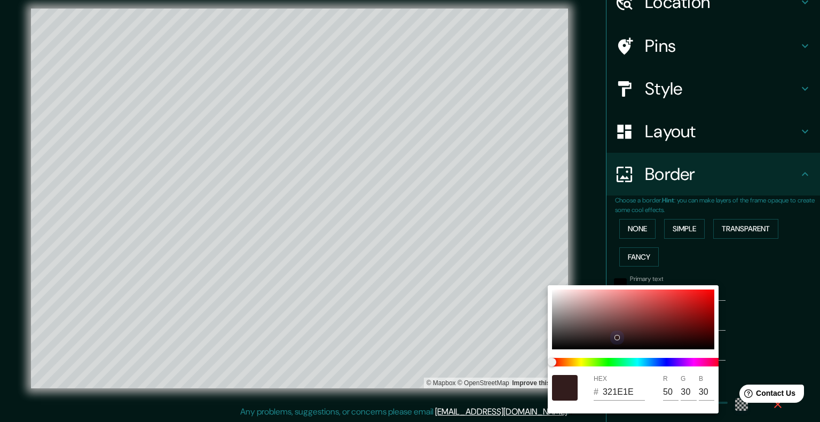
type input "31"
type input "483"
type input "80"
type input "2D1E1E"
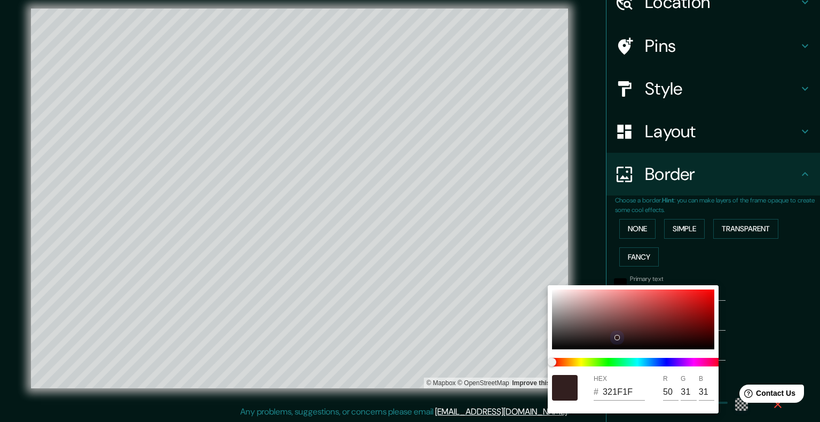
type input "45"
type input "30"
type input "483"
type input "80"
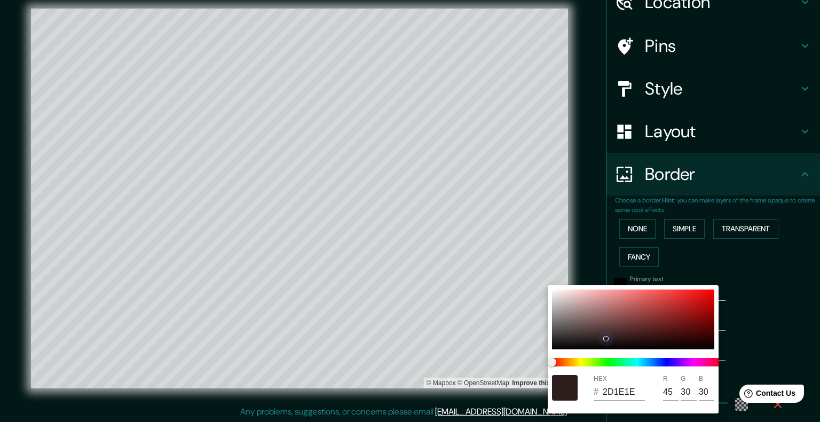
type input "483"
type input "80"
type input "483"
type input "80"
type input "402A2A"
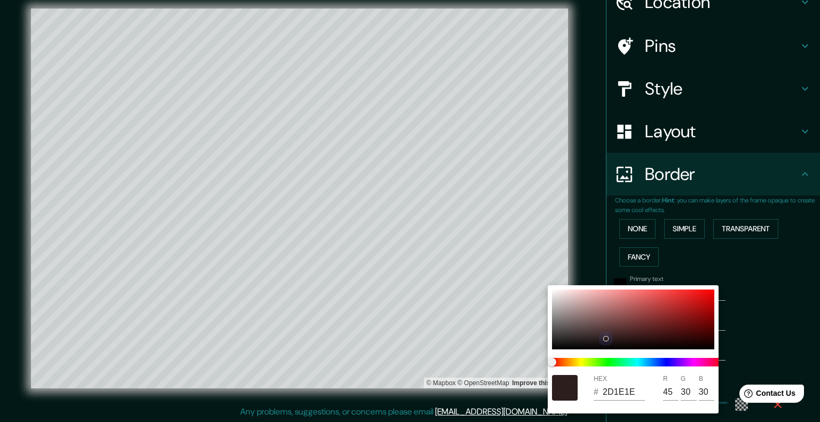
type input "64"
type input "42"
type input "483"
type input "80"
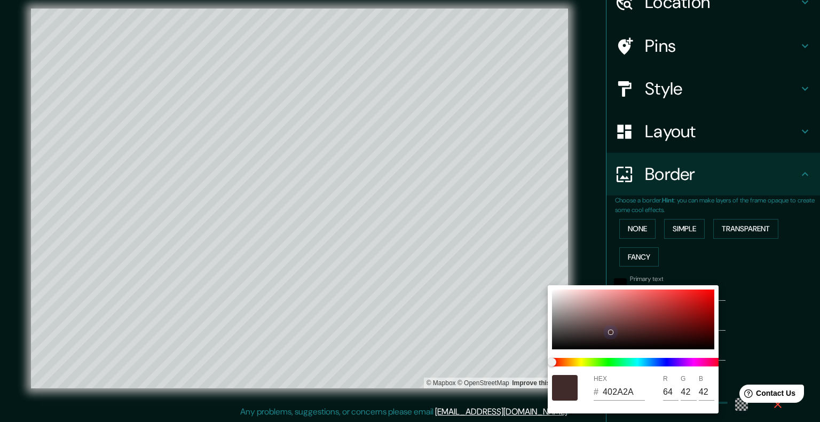
type input "4B3030"
type input "75"
type input "48"
type input "483"
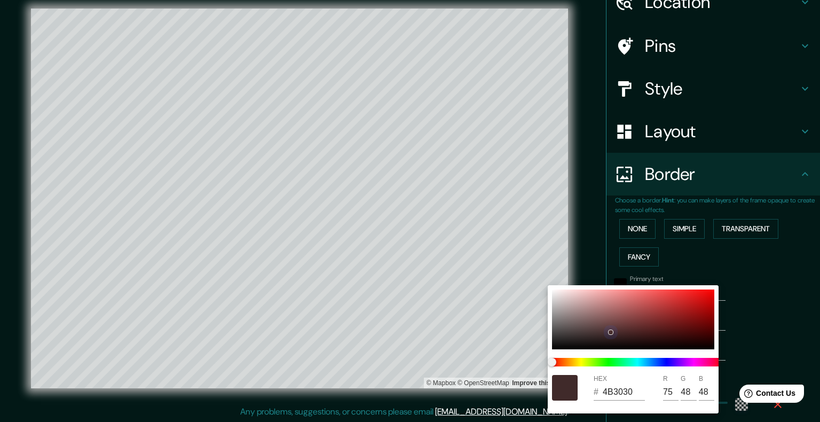
type input "80"
type input "5B3737"
type input "91"
type input "55"
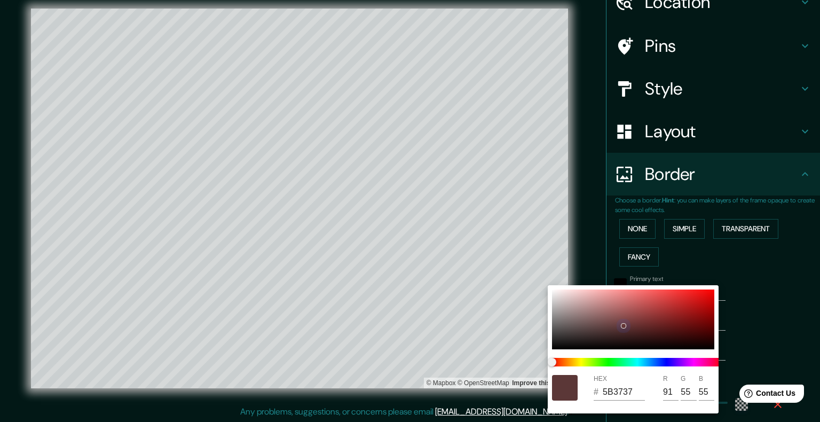
type input "483"
drag, startPoint x: 555, startPoint y: 289, endPoint x: 640, endPoint y: 340, distance: 100.0
click at [546, 325] on div at bounding box center [649, 324] width 5 height 5
click at [546, 323] on div at bounding box center [410, 211] width 820 height 422
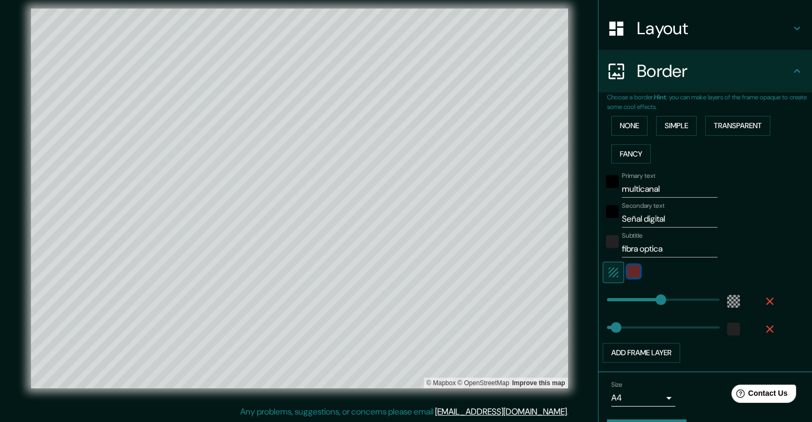
scroll to position [184, 0]
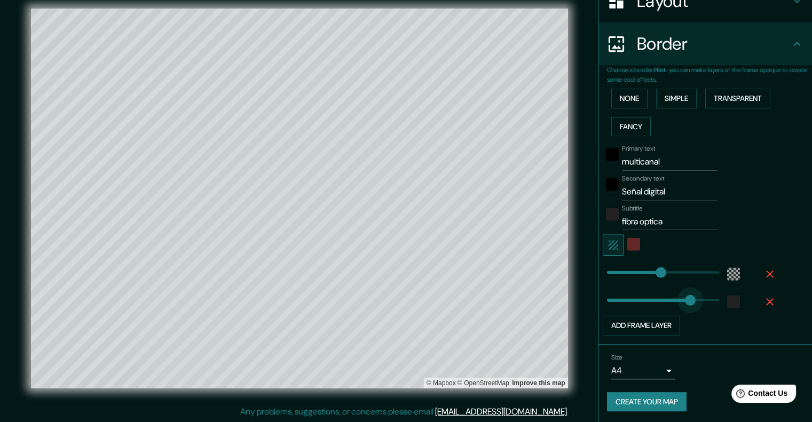
drag, startPoint x: 610, startPoint y: 299, endPoint x: 682, endPoint y: 308, distance: 72.7
drag, startPoint x: 685, startPoint y: 306, endPoint x: 653, endPoint y: 306, distance: 31.5
drag, startPoint x: 653, startPoint y: 306, endPoint x: 630, endPoint y: 304, distance: 23.0
drag, startPoint x: 631, startPoint y: 299, endPoint x: 630, endPoint y: 306, distance: 7.1
click at [546, 324] on button "Add frame layer" at bounding box center [641, 325] width 77 height 20
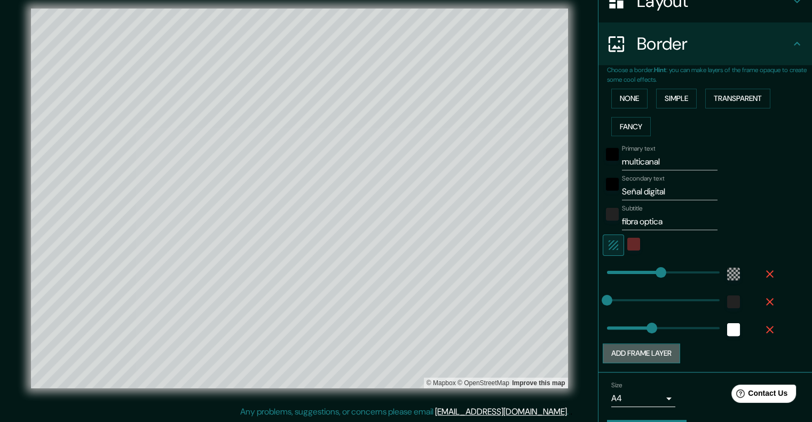
click at [546, 353] on button "Add frame layer" at bounding box center [641, 353] width 77 height 20
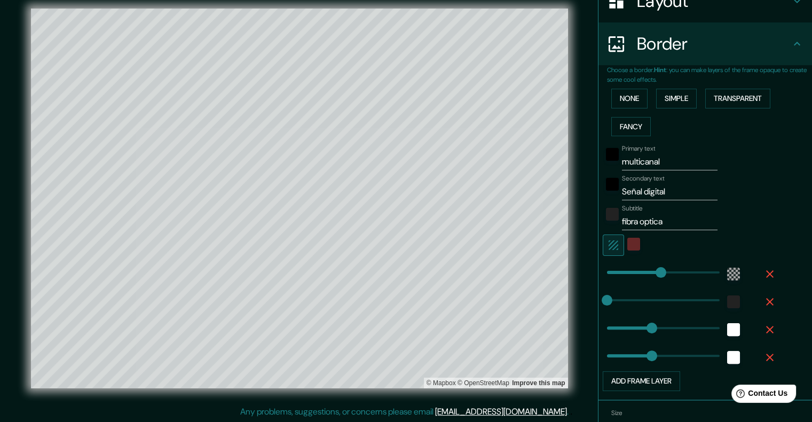
click at [546, 328] on icon "button" at bounding box center [769, 329] width 7 height 7
click at [546, 329] on icon "button" at bounding box center [769, 329] width 7 height 7
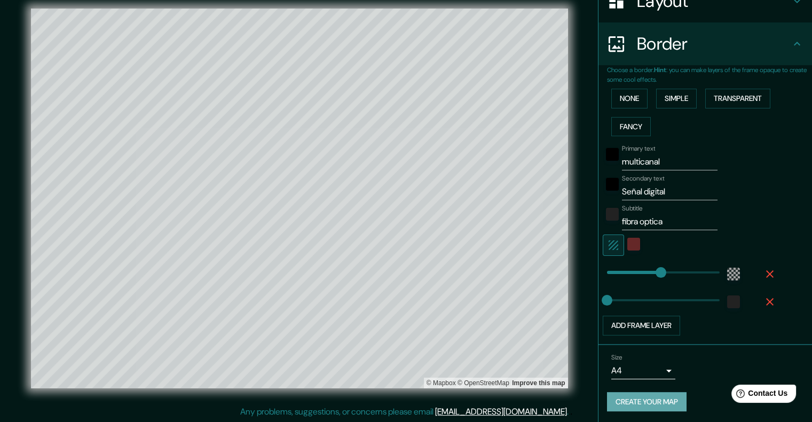
click at [546, 402] on button "Create your map" at bounding box center [647, 402] width 80 height 20
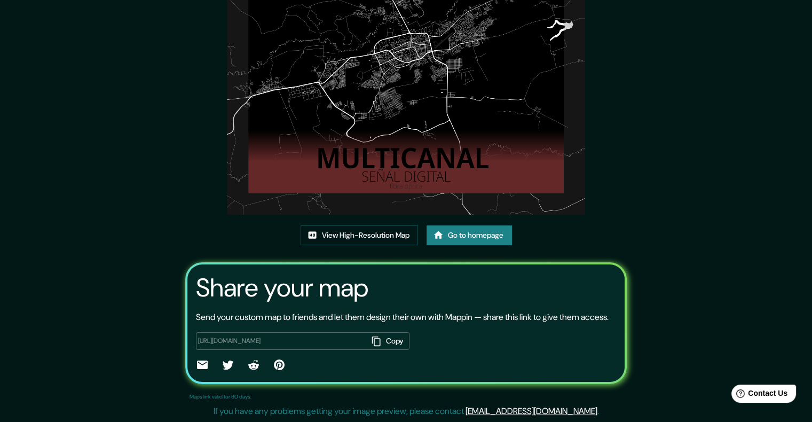
scroll to position [98, 0]
click at [376, 225] on link "View High-Resolution Map" at bounding box center [358, 235] width 117 height 20
